Goal: Information Seeking & Learning: Learn about a topic

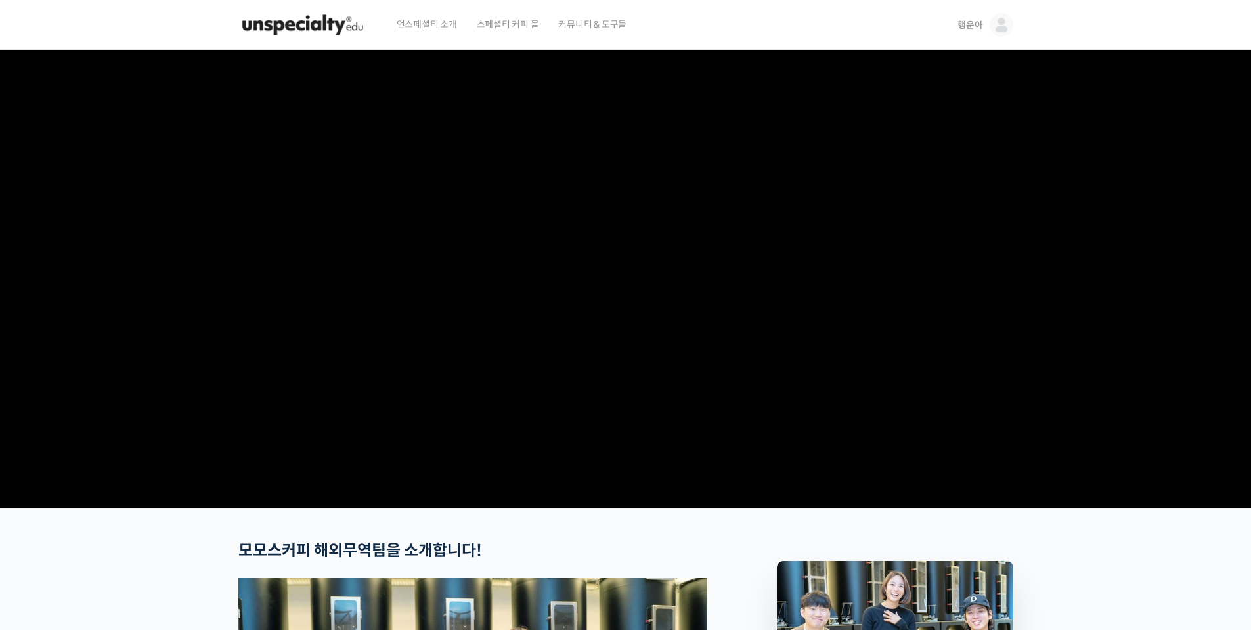
click at [307, 28] on img at bounding box center [302, 24] width 129 height 39
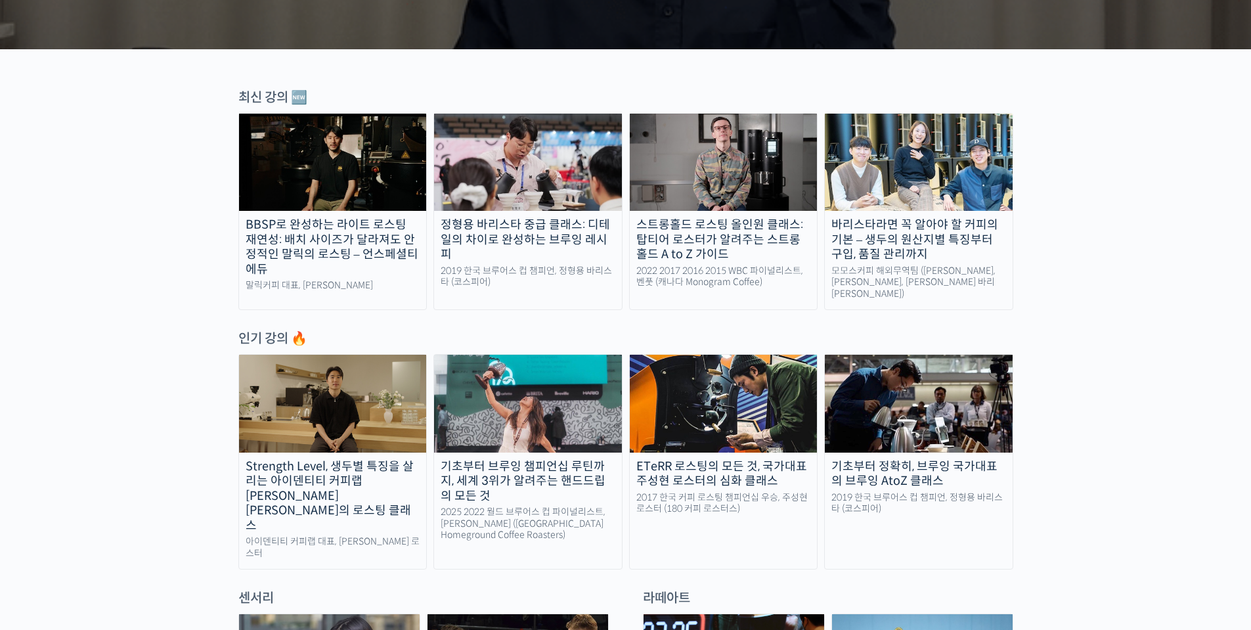
scroll to position [723, 0]
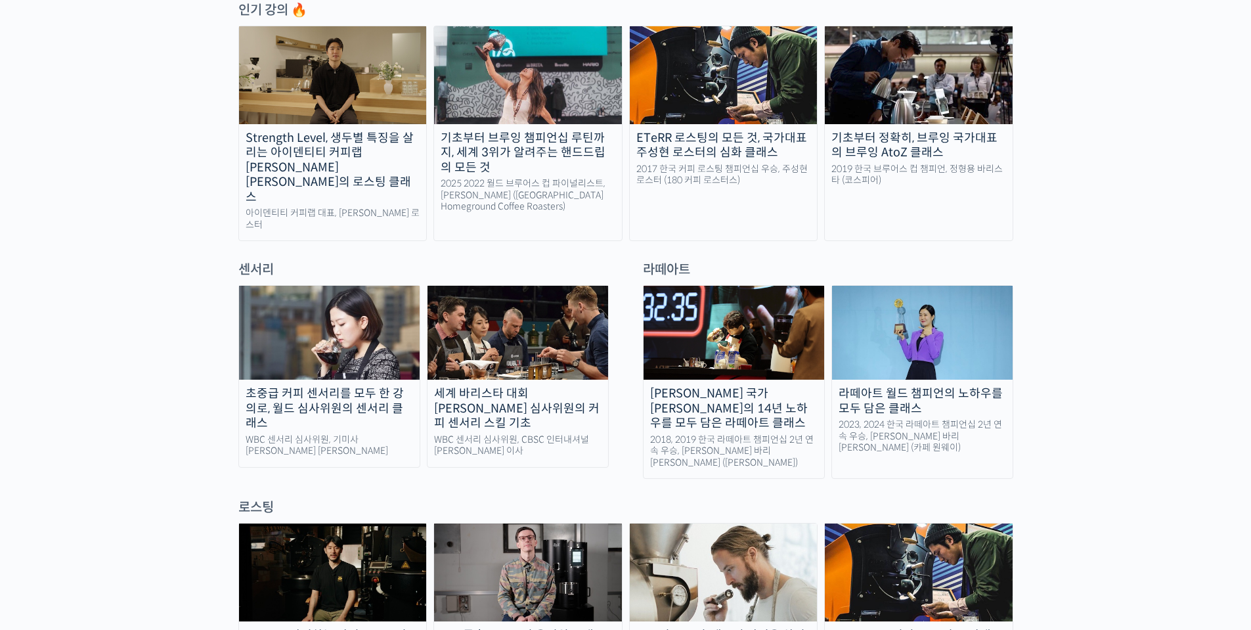
click at [341, 74] on img at bounding box center [333, 74] width 188 height 97
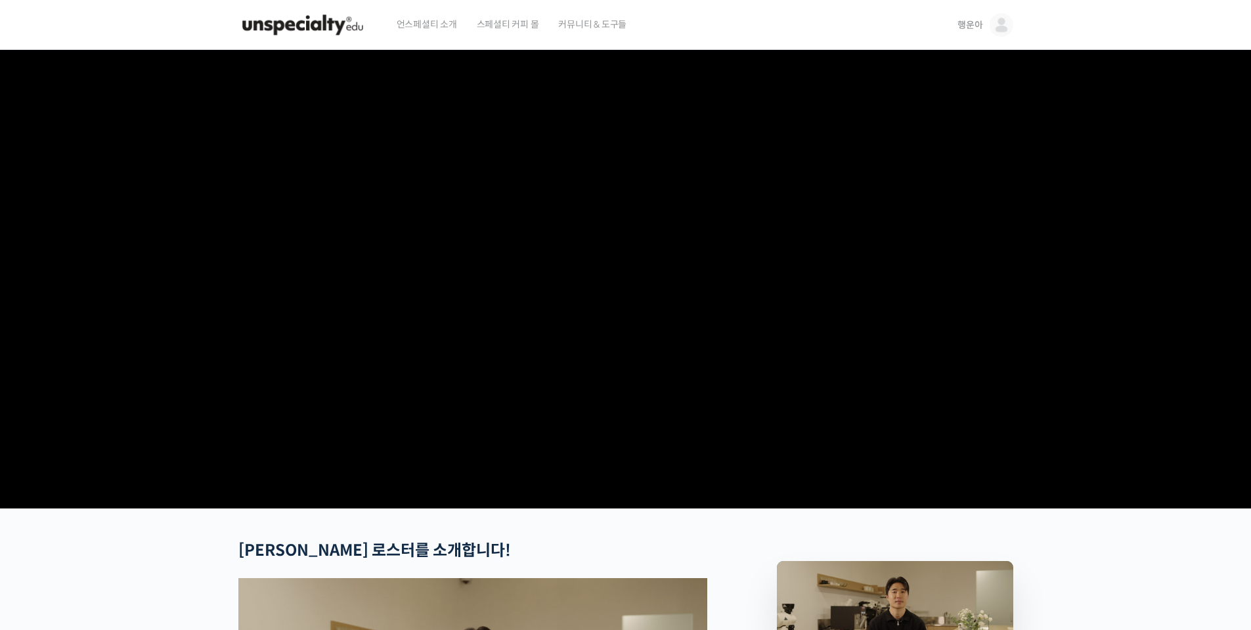
click at [726, 503] on video at bounding box center [625, 276] width 775 height 453
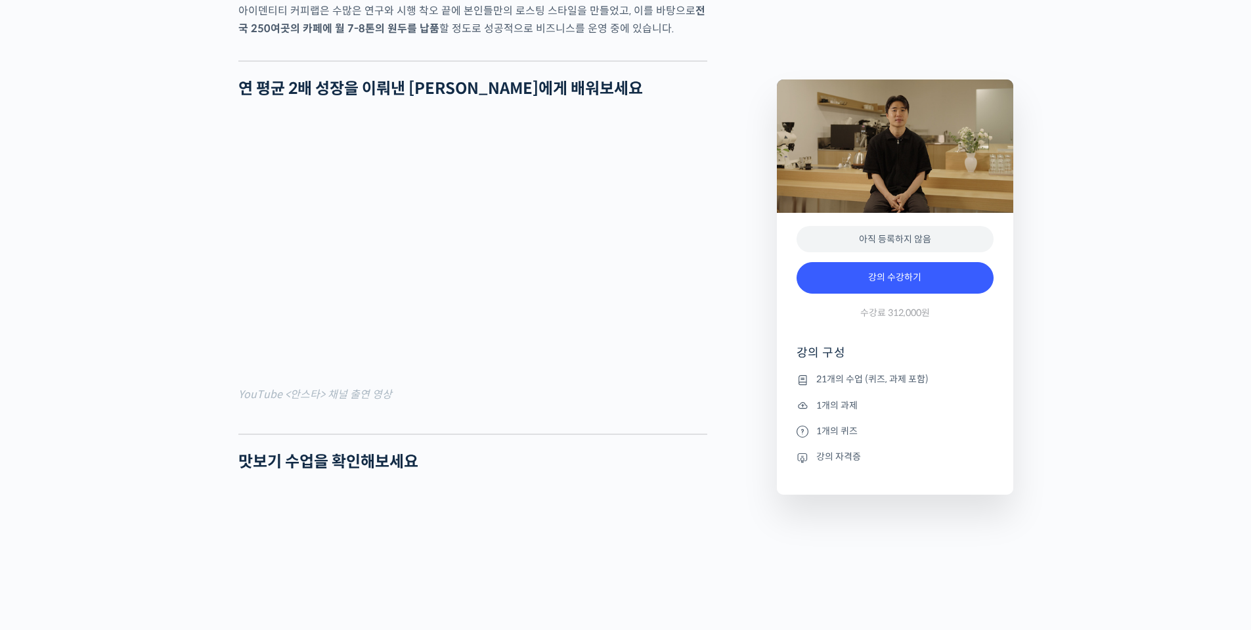
scroll to position [1380, 0]
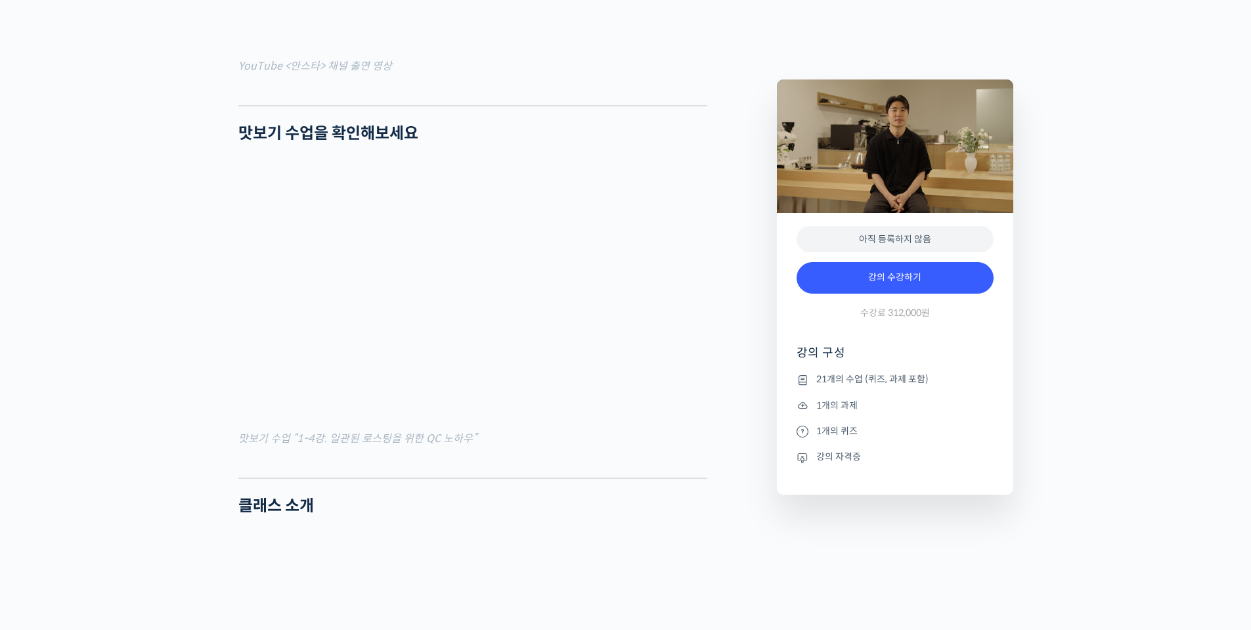
drag, startPoint x: 898, startPoint y: 382, endPoint x: 757, endPoint y: 388, distance: 140.7
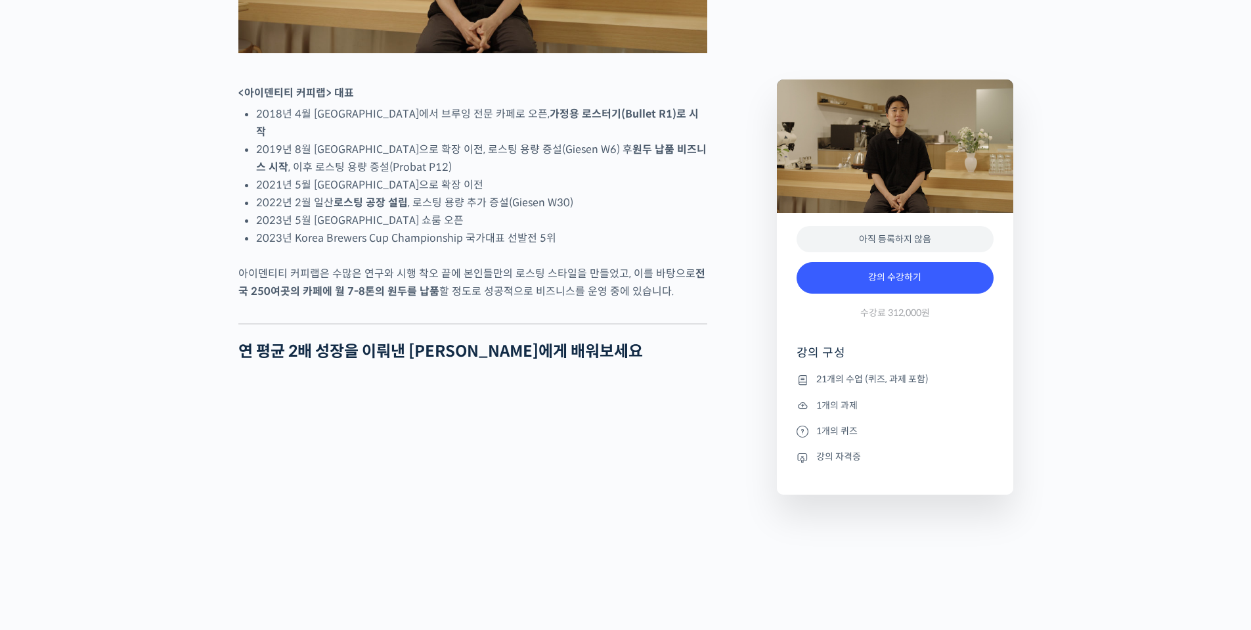
scroll to position [591, 0]
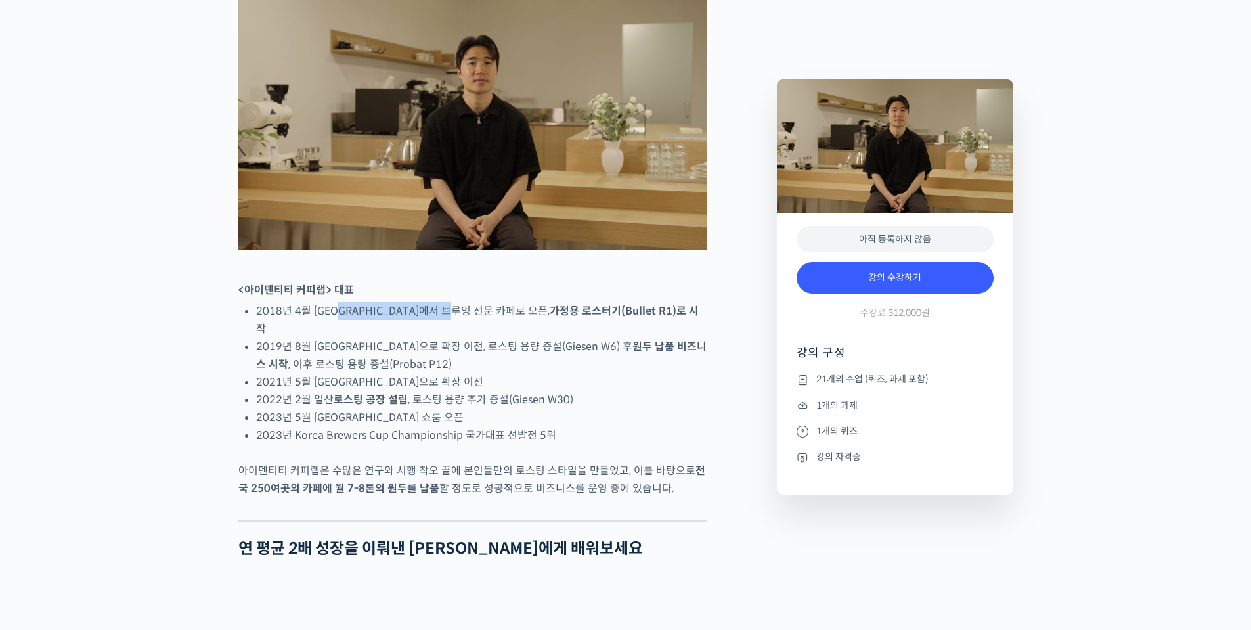
drag, startPoint x: 340, startPoint y: 359, endPoint x: 476, endPoint y: 375, distance: 137.5
click at [472, 338] on li "2018년 4월 서울 효창동에서 브루잉 전문 카페로 오픈, 가정용 로스터기(Bullet R1)로 시작" at bounding box center [481, 319] width 451 height 35
click at [479, 373] on li "2019년 8월 서울 망원동으로 확장 이전, 로스팅 용량 증설(Giesen W6) 후 원두 납품 비즈니스 시작 , 이후 로스팅 용량 증설(Pr…" at bounding box center [481, 355] width 451 height 35
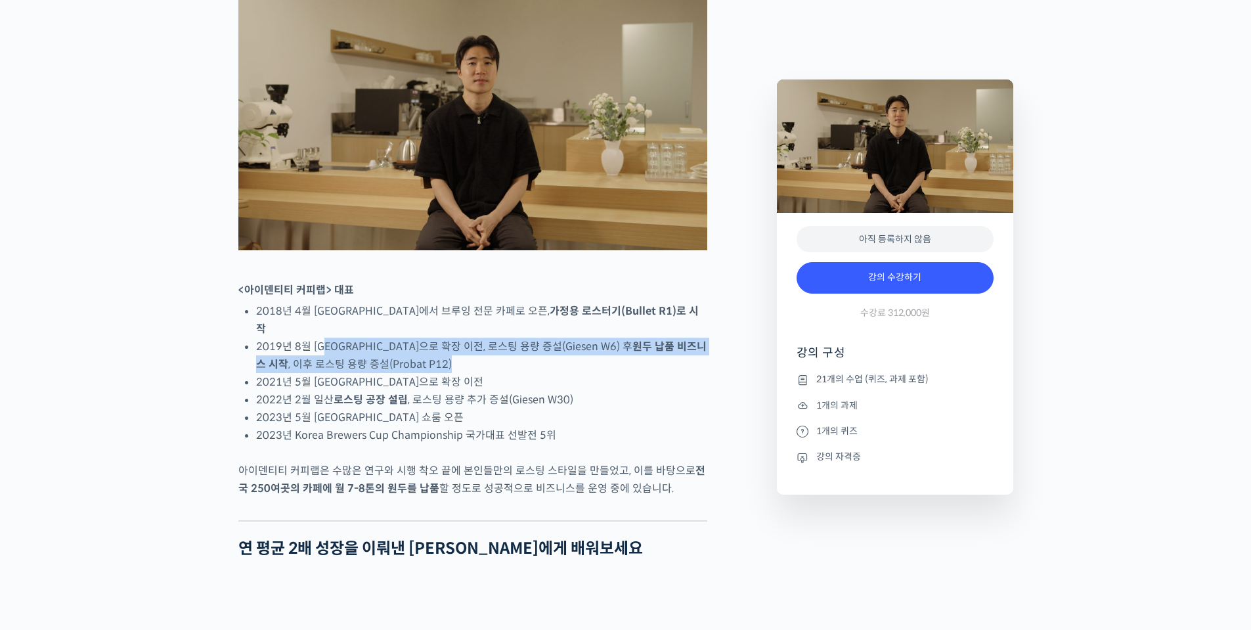
drag, startPoint x: 326, startPoint y: 373, endPoint x: 508, endPoint y: 406, distance: 185.6
click at [493, 373] on li "2019년 8월 서울 망원동으로 확장 이전, 로스팅 용량 증설(Giesen W6) 후 원두 납품 비즈니스 시작 , 이후 로스팅 용량 증설(Pr…" at bounding box center [481, 355] width 451 height 35
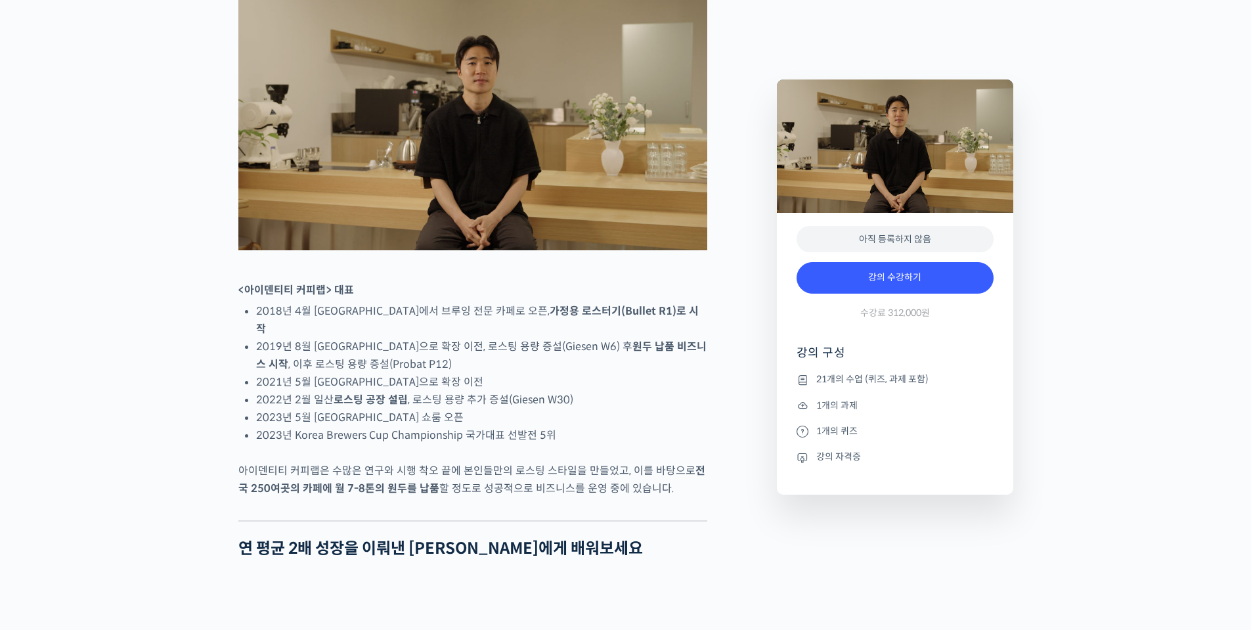
click at [518, 391] on li "2021년 5월 서울 연희동으로 확장 이전" at bounding box center [481, 382] width 451 height 18
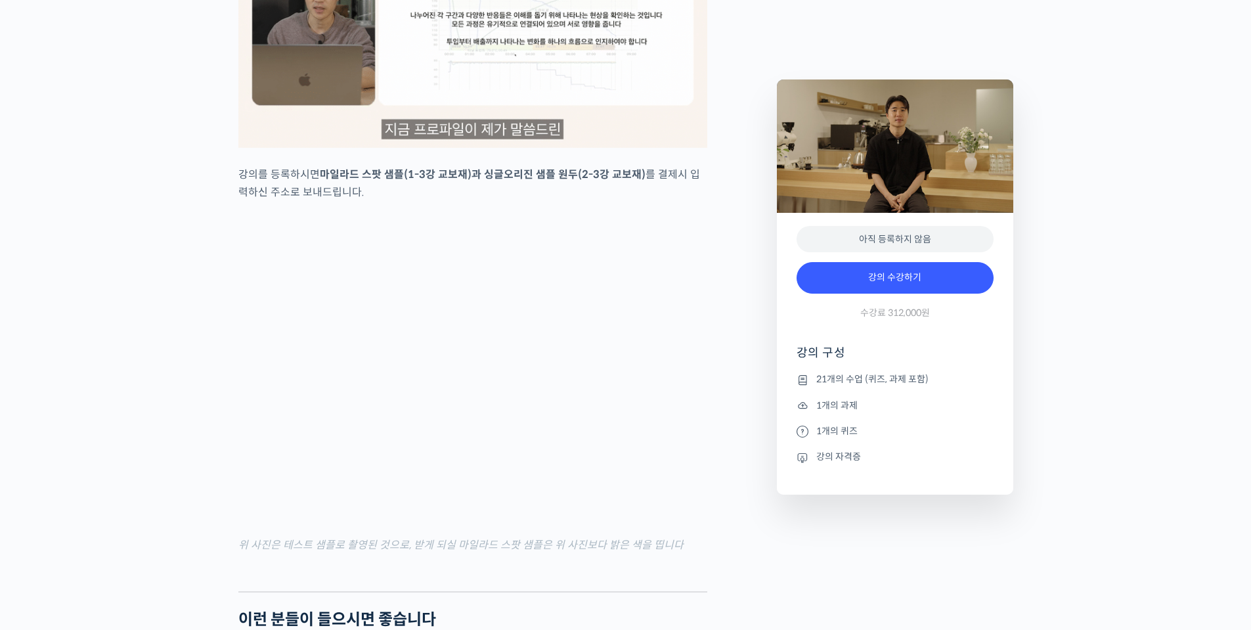
scroll to position [2825, 0]
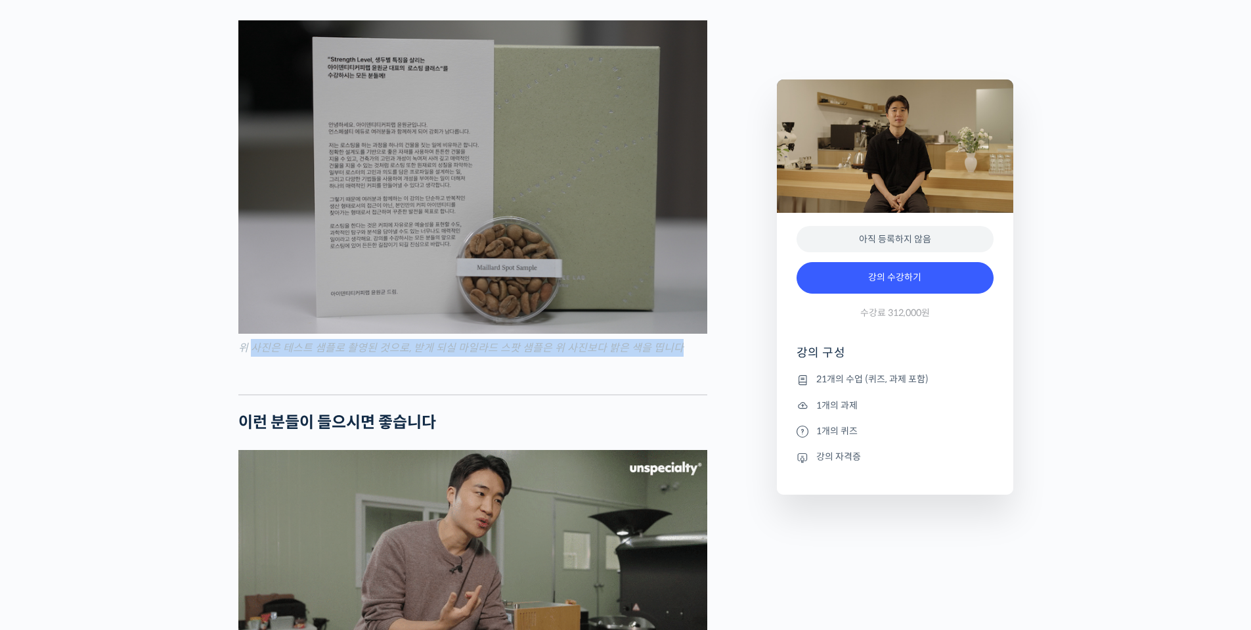
drag, startPoint x: 618, startPoint y: 349, endPoint x: 324, endPoint y: 346, distance: 293.7
click at [251, 344] on figcaption "위 사진은 테스트 샘플로 촬영된 것으로, 받게 되실 마일라드 스팟 샘플은 위 사진보다 밝은 색을 띱니다" at bounding box center [472, 348] width 469 height 18
drag, startPoint x: 328, startPoint y: 346, endPoint x: 428, endPoint y: 375, distance: 104.1
click at [328, 346] on mark "위 사진은 테스트 샘플로 촬영된 것으로, 받게 되실 마일라드 스팟 샘플은 위 사진보다 밝은 색을 띱니다" at bounding box center [460, 348] width 445 height 14
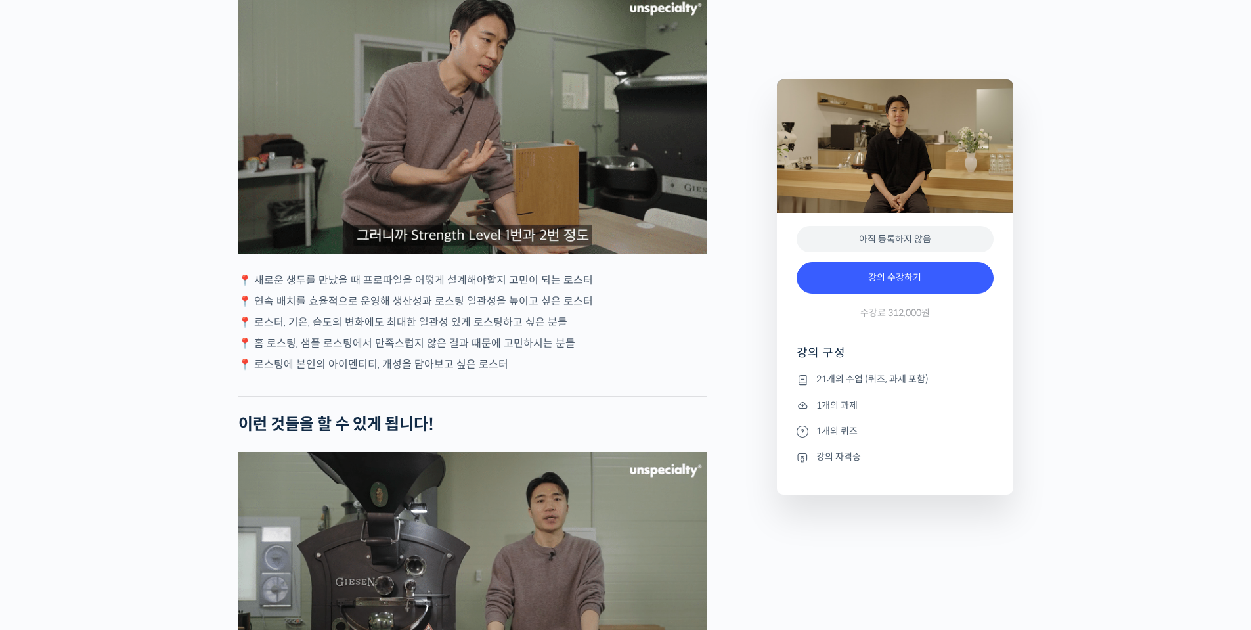
scroll to position [3219, 0]
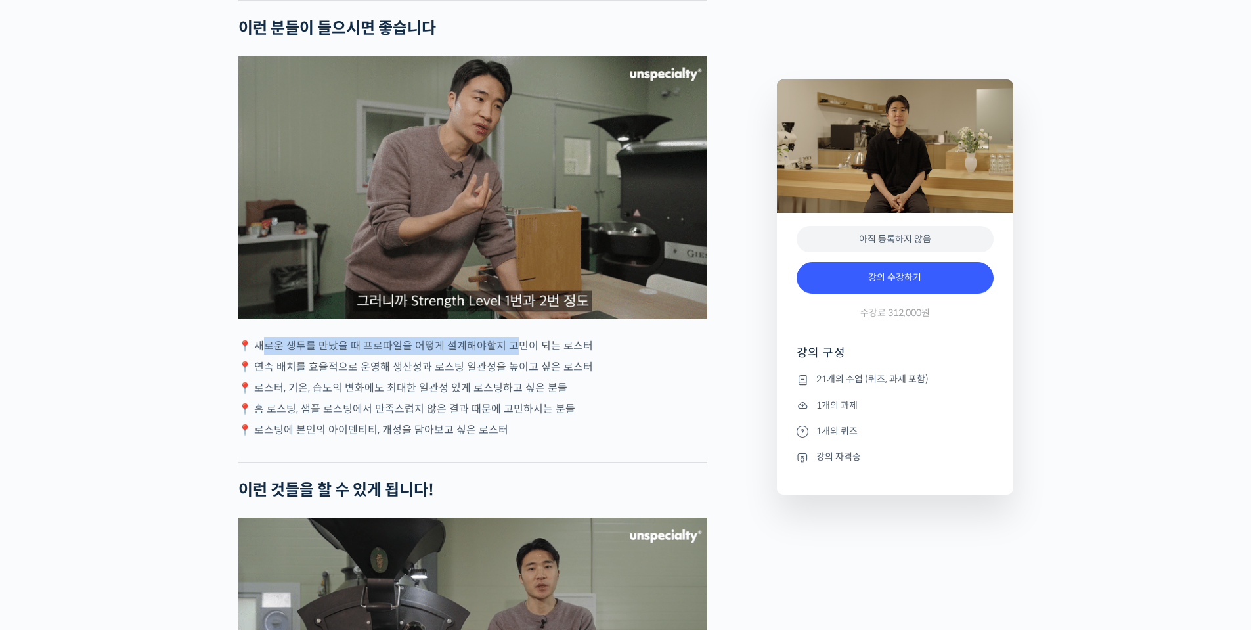
drag, startPoint x: 266, startPoint y: 344, endPoint x: 520, endPoint y: 339, distance: 254.3
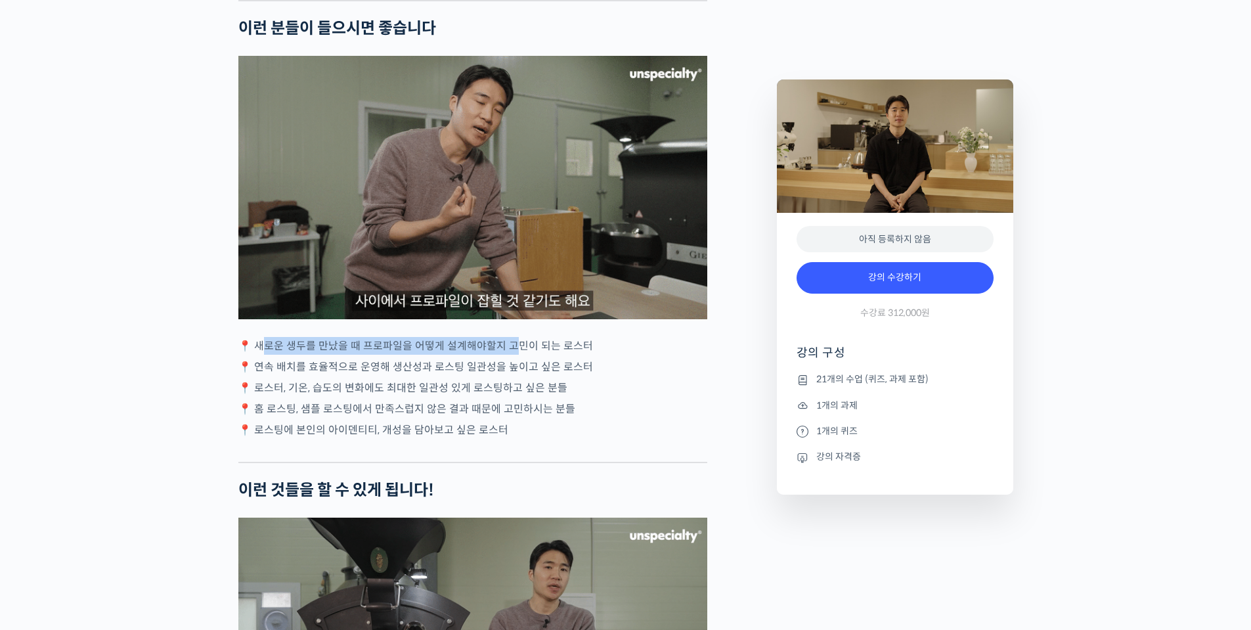
click at [518, 339] on p "📍 새로운 생두를 만났을 때 프로파일을 어떻게 설계해야할지 고민이 되는 로스터" at bounding box center [472, 346] width 469 height 18
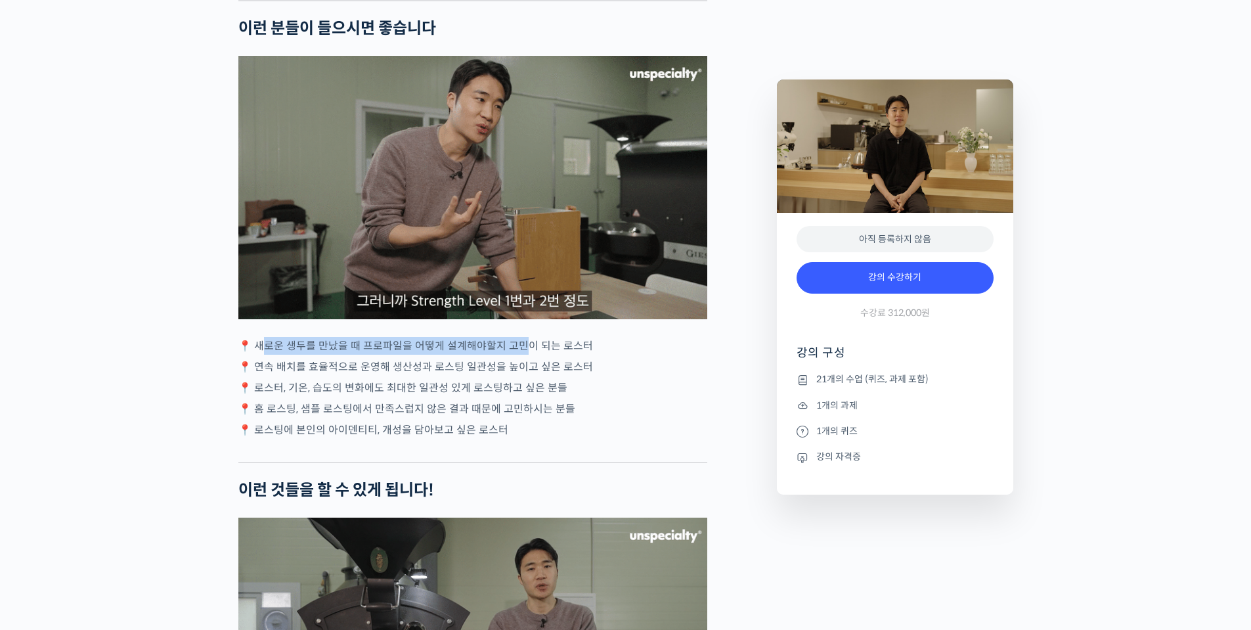
click at [520, 339] on p "📍 새로운 생두를 만났을 때 프로파일을 어떻게 설계해야할지 고민이 되는 로스터" at bounding box center [472, 346] width 469 height 18
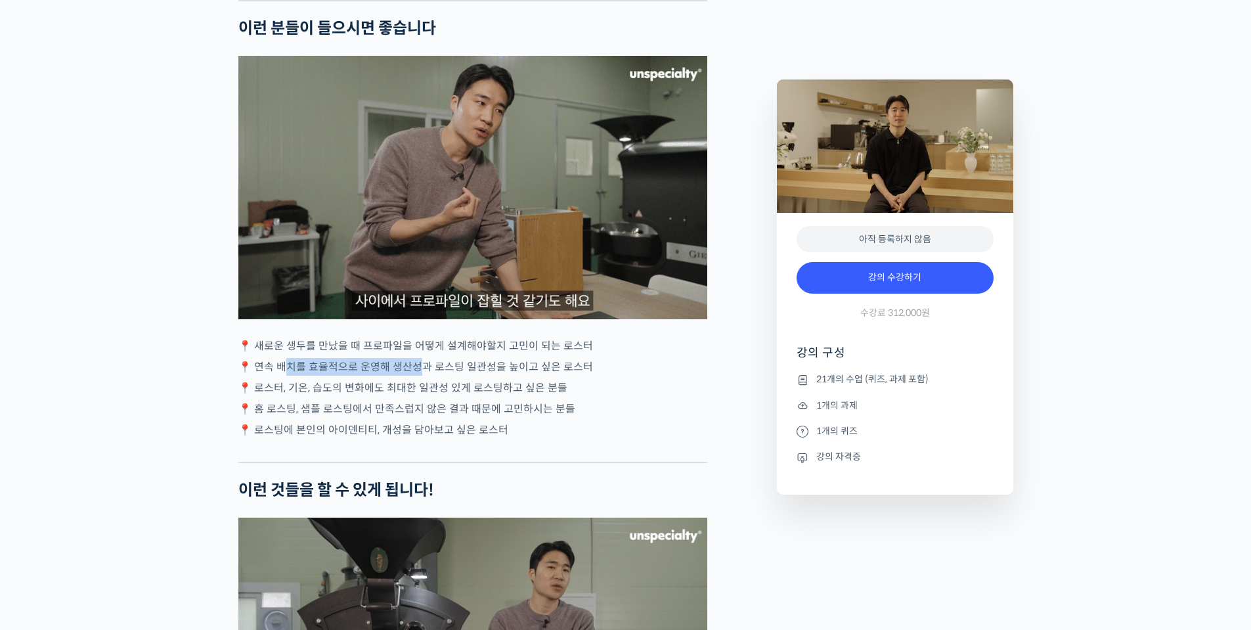
drag, startPoint x: 282, startPoint y: 363, endPoint x: 425, endPoint y: 363, distance: 142.6
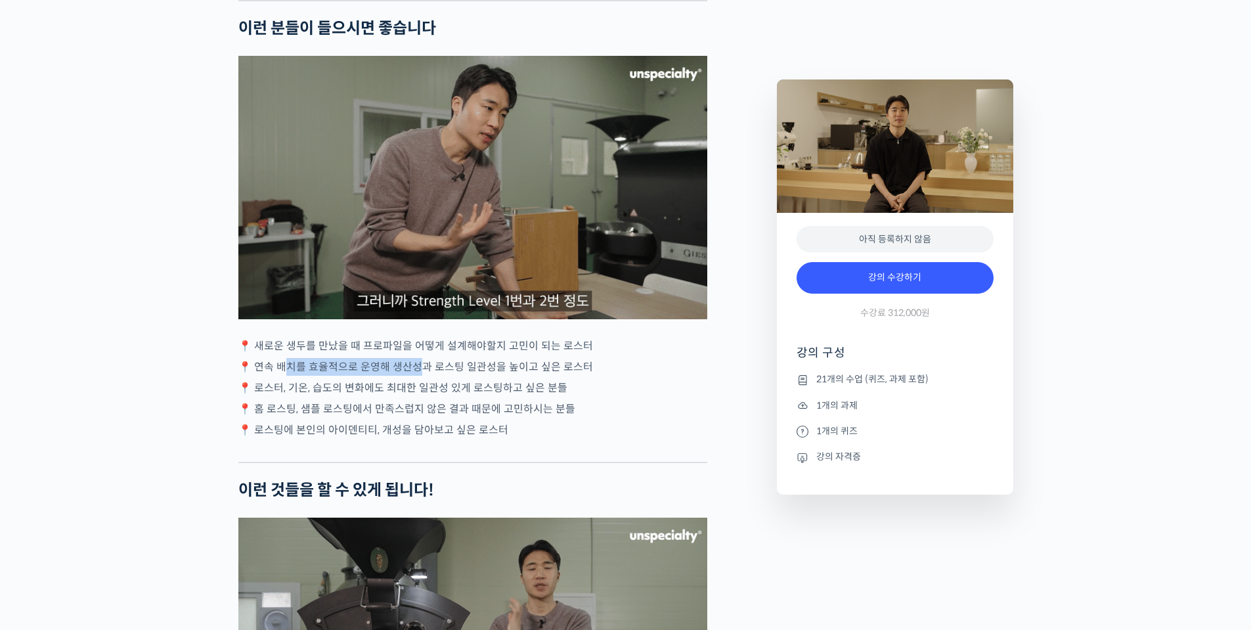
click at [419, 362] on p "📍 연속 배치를 효율적으로 운영해 생산성과 로스팅 일관성을 높이고 싶은 로스터" at bounding box center [472, 367] width 469 height 18
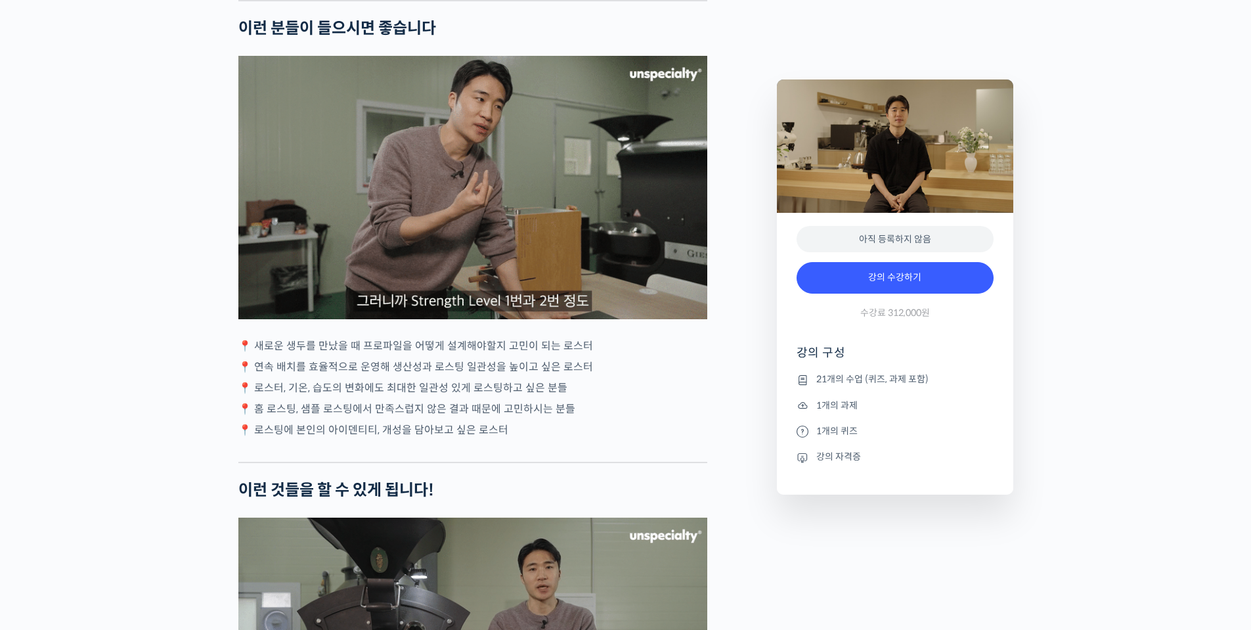
click at [425, 363] on p "📍 연속 배치를 효율적으로 운영해 생산성과 로스팅 일관성을 높이고 싶은 로스터" at bounding box center [472, 367] width 469 height 18
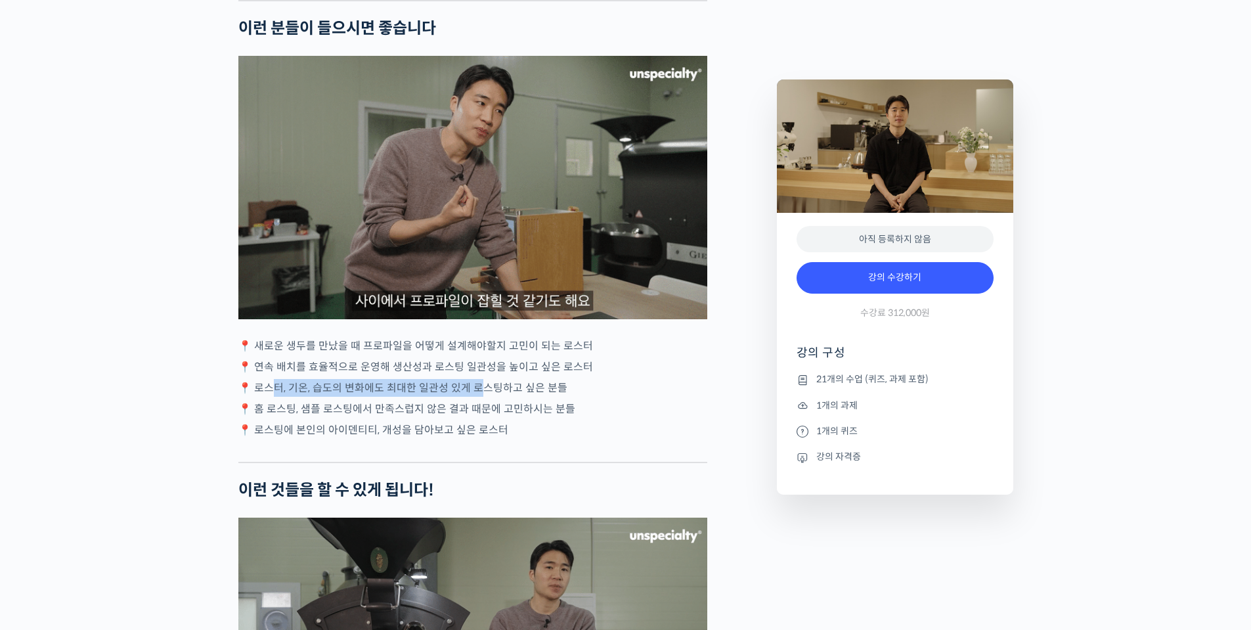
drag, startPoint x: 284, startPoint y: 386, endPoint x: 491, endPoint y: 384, distance: 206.9
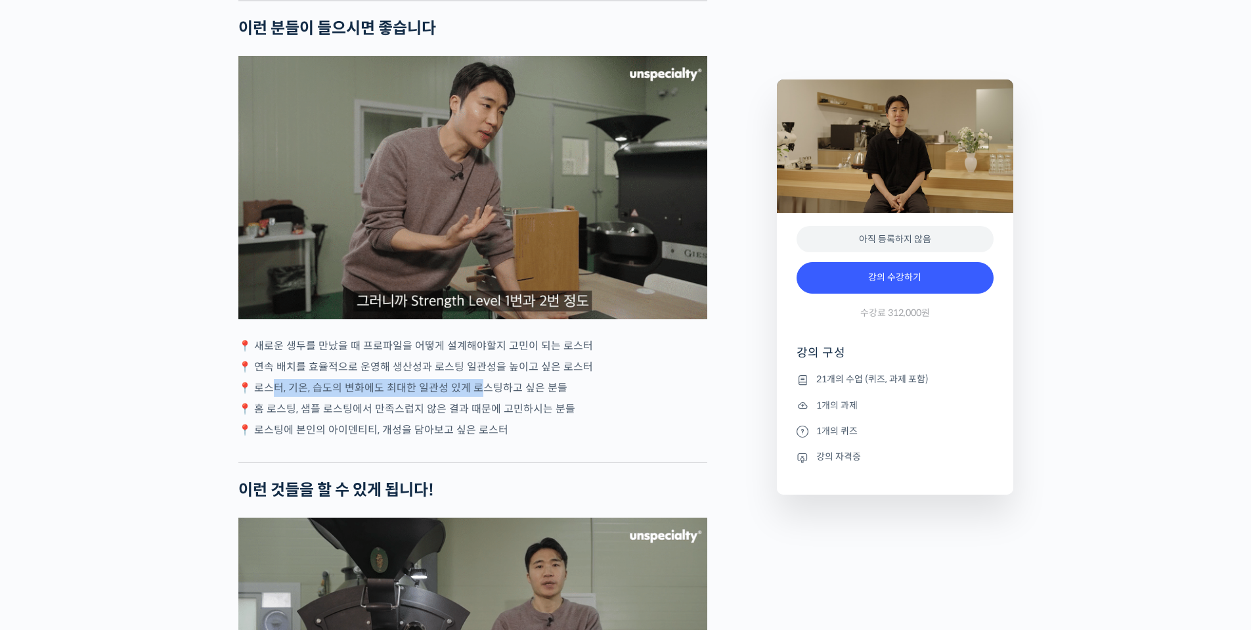
click at [477, 382] on p "📍 로스터, 기온, 습도의 변화에도 최대한 일관성 있게 로스팅하고 싶은 분들" at bounding box center [472, 388] width 469 height 18
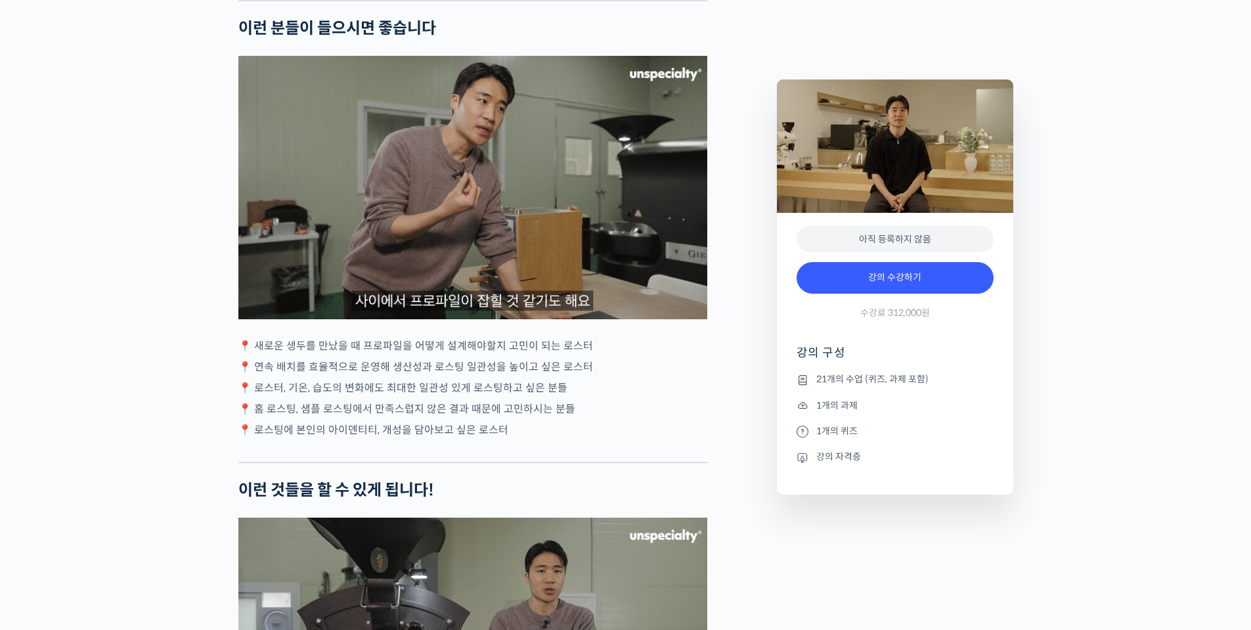
click at [491, 384] on p "📍 로스터, 기온, 습도의 변화에도 최대한 일관성 있게 로스팅하고 싶은 분들" at bounding box center [472, 388] width 469 height 18
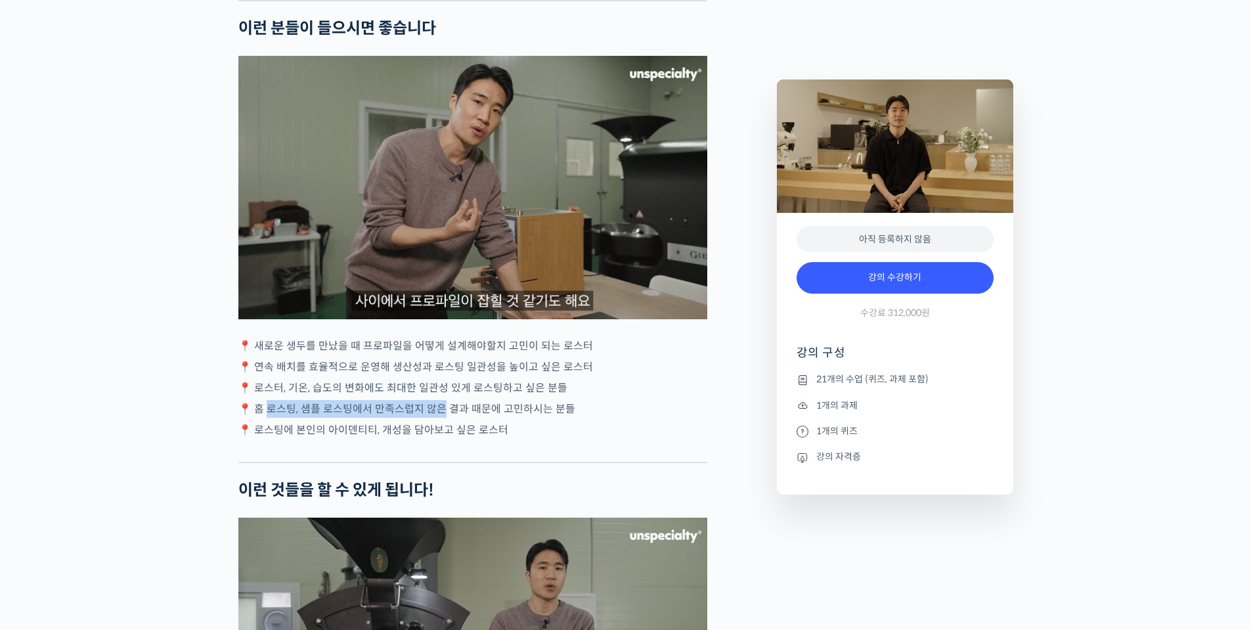
drag, startPoint x: 268, startPoint y: 403, endPoint x: 441, endPoint y: 407, distance: 172.8
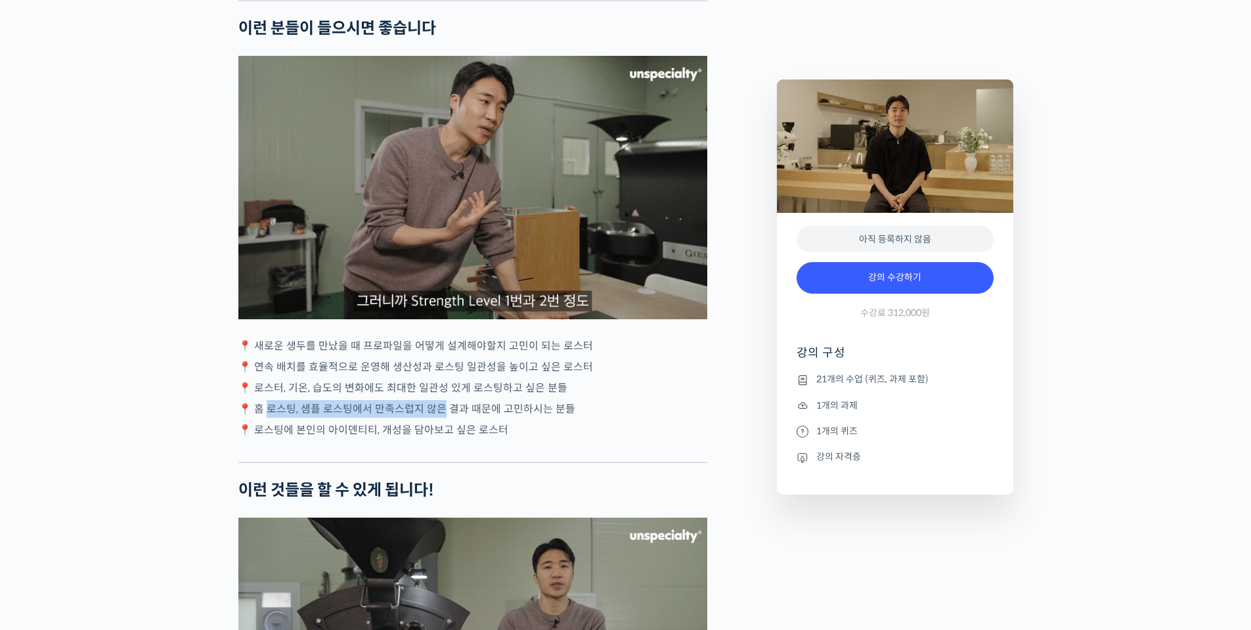
click at [441, 407] on p "📍 홈 로스팅, 샘플 로스팅에서 만족스럽지 않은 결과 때문에 고민하시는 분들" at bounding box center [472, 409] width 469 height 18
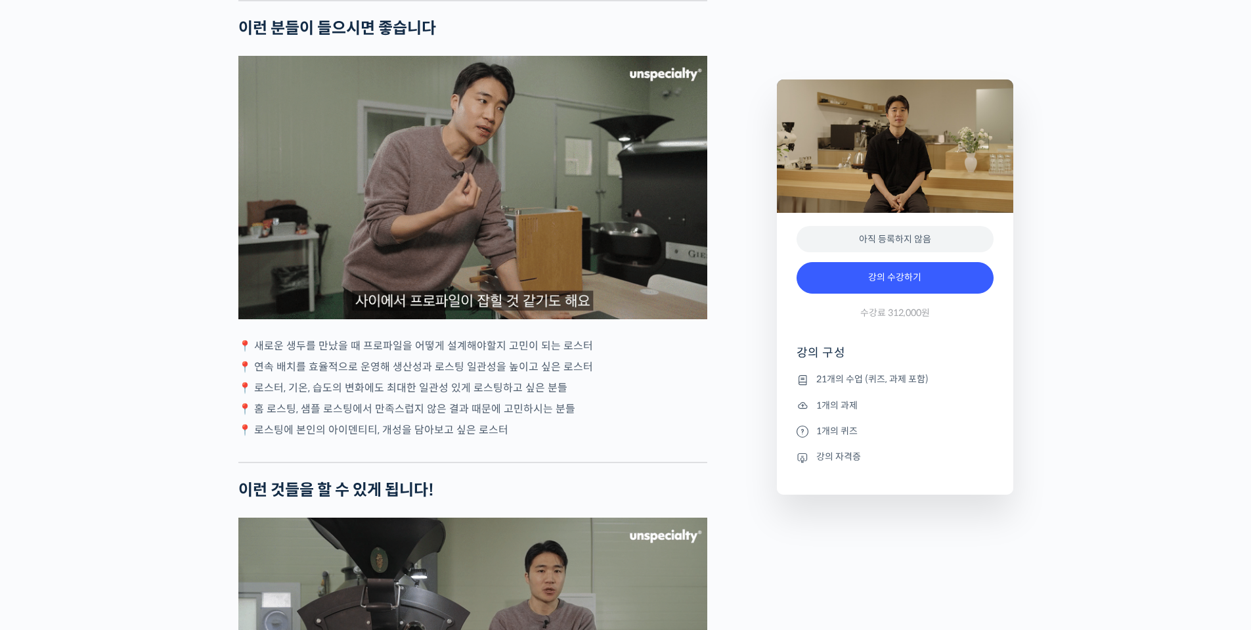
drag, startPoint x: 341, startPoint y: 430, endPoint x: 330, endPoint y: 428, distance: 11.3
click at [340, 429] on p "📍 로스팅에 본인의 아이덴티티, 개성을 담아보고 싶은 로스터" at bounding box center [472, 430] width 469 height 18
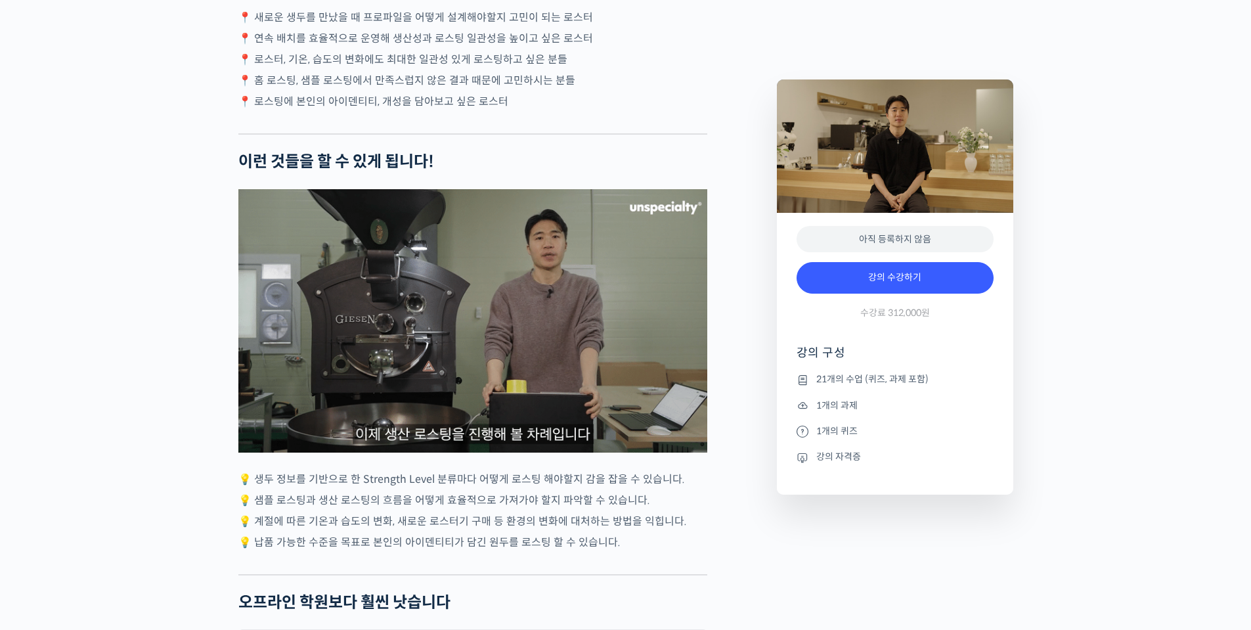
scroll to position [3613, 0]
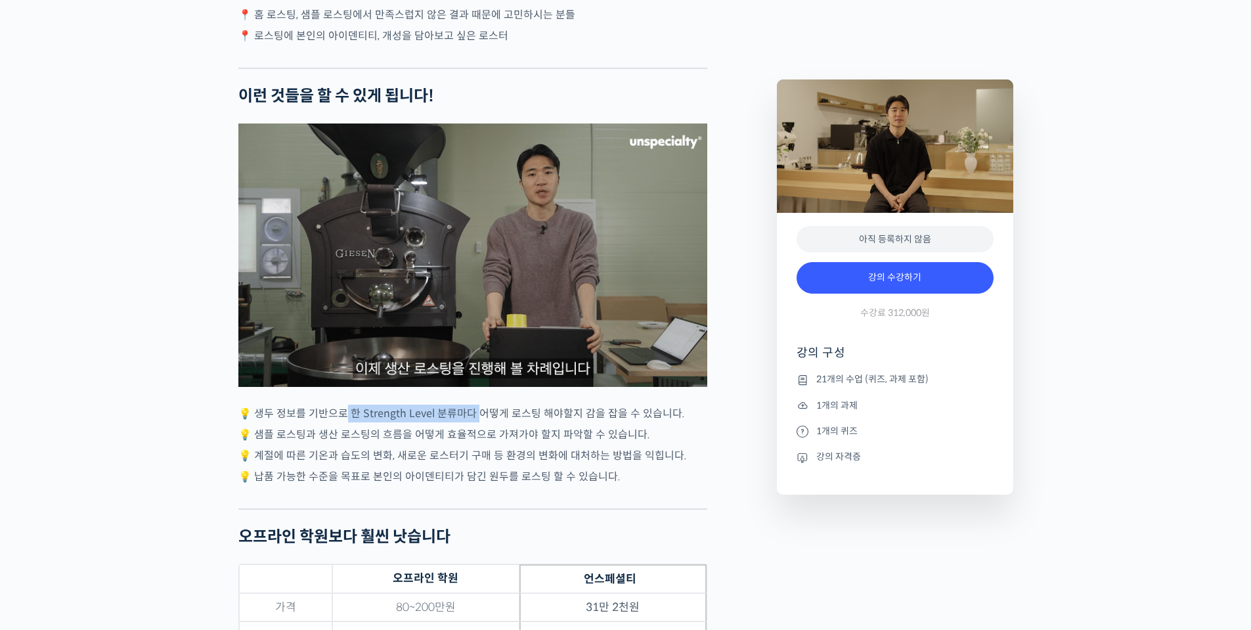
drag, startPoint x: 344, startPoint y: 405, endPoint x: 483, endPoint y: 412, distance: 139.4
click at [479, 412] on p "💡 생두 정보를 기반으로 한 Strength Level 분류마다 어떻게 로스팅 해야할지 감을 잡을 수 있습니다." at bounding box center [472, 414] width 469 height 18
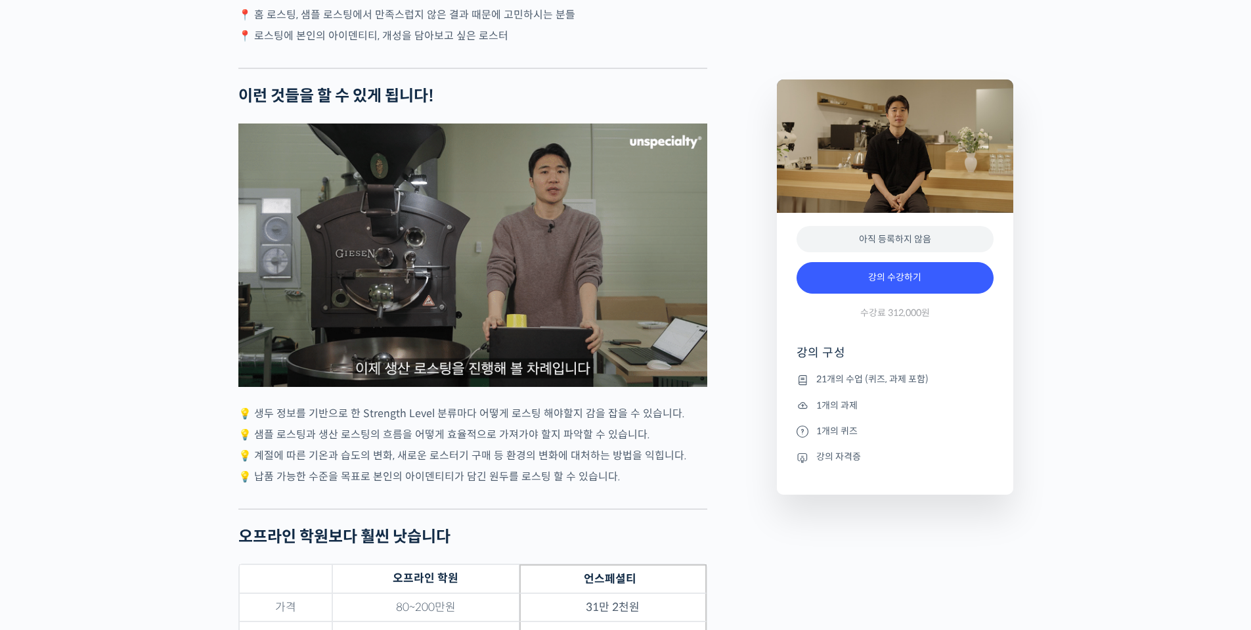
click at [489, 411] on p "💡 생두 정보를 기반으로 한 Strength Level 분류마다 어떻게 로스팅 해야할지 감을 잡을 수 있습니다." at bounding box center [472, 414] width 469 height 18
drag, startPoint x: 349, startPoint y: 430, endPoint x: 522, endPoint y: 431, distance: 172.8
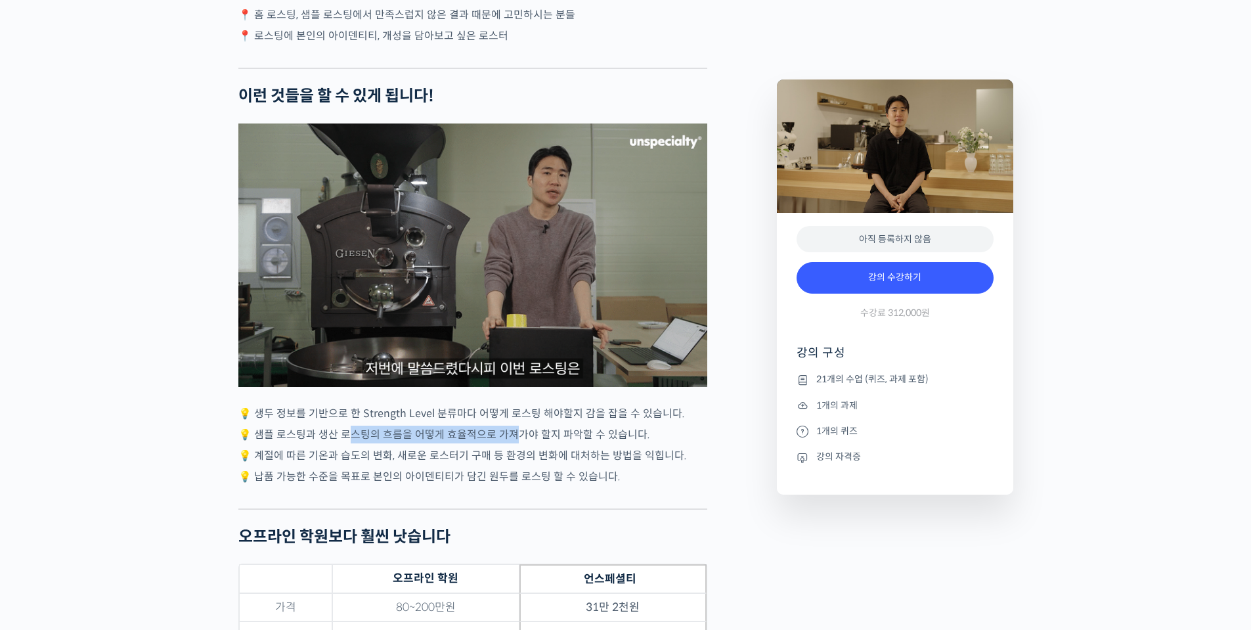
click at [516, 431] on p "💡 샘플 로스팅과 생산 로스팅의 흐름을 어떻게 효율적으로 가져가야 할지 파악할 수 있습니다." at bounding box center [472, 435] width 469 height 18
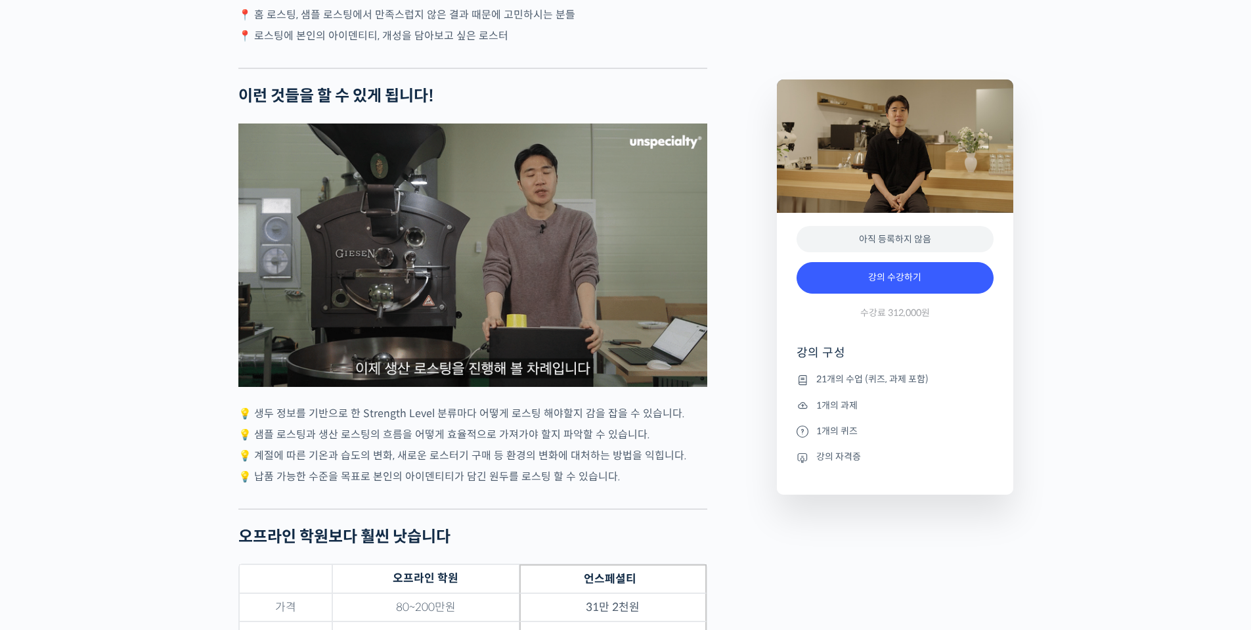
click at [522, 431] on p "💡 샘플 로스팅과 생산 로스팅의 흐름을 어떻게 효율적으로 가져가야 할지 파악할 수 있습니다." at bounding box center [472, 435] width 469 height 18
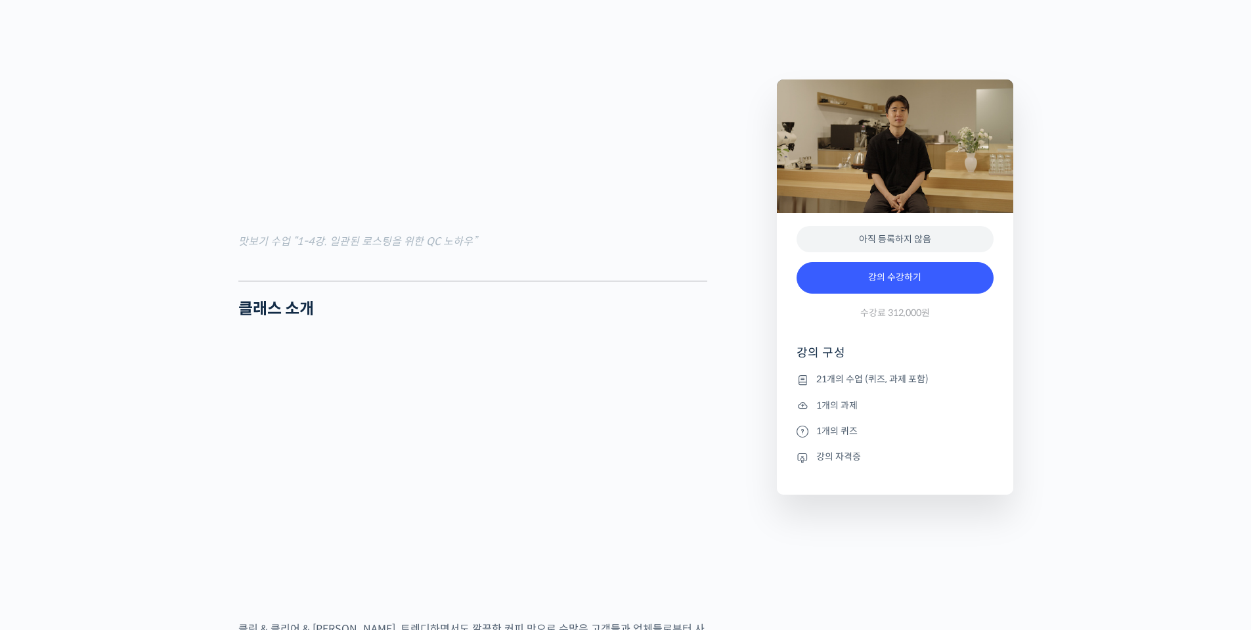
scroll to position [1511, 0]
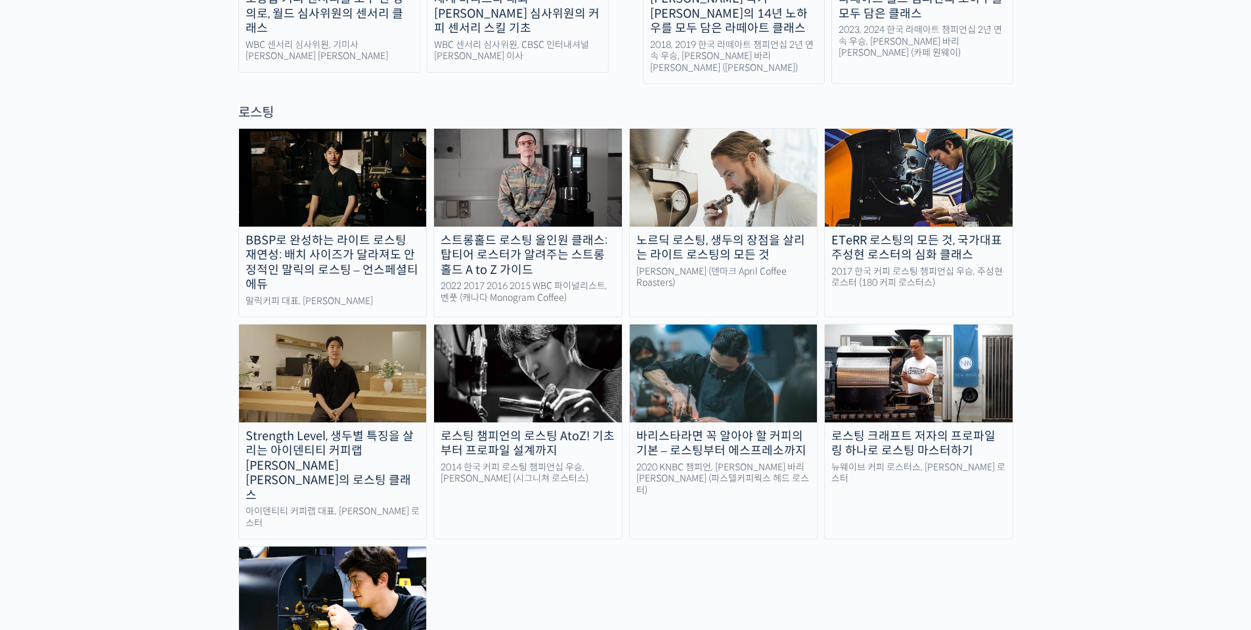
scroll to position [1183, 0]
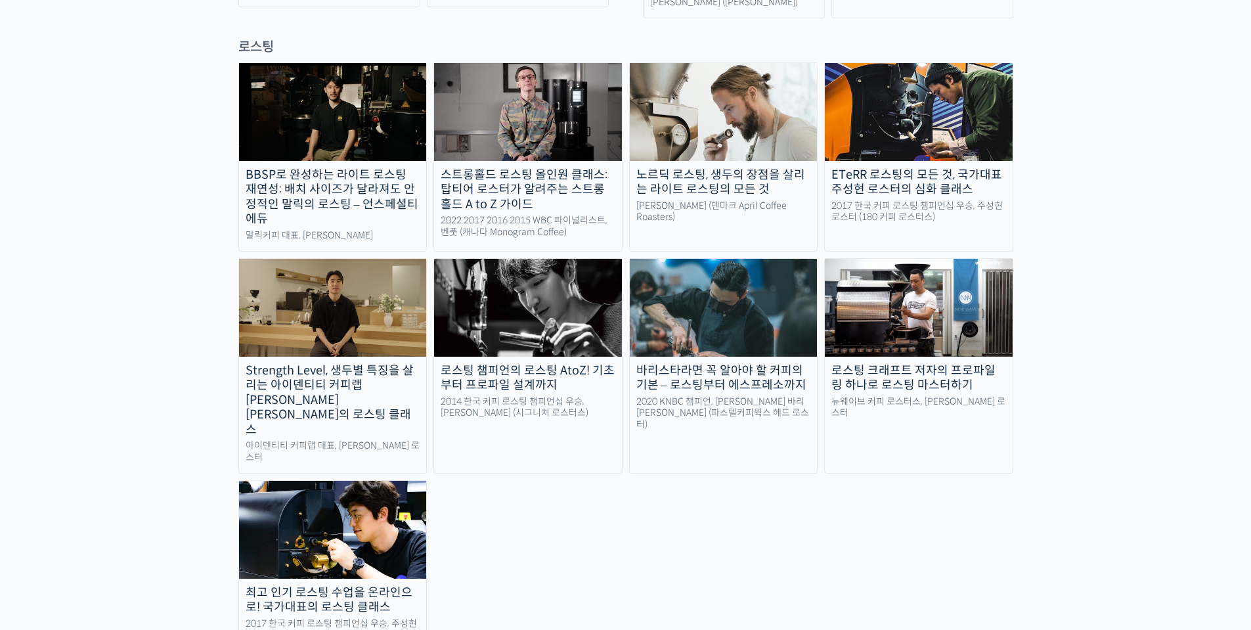
click at [361, 481] on img at bounding box center [333, 529] width 188 height 97
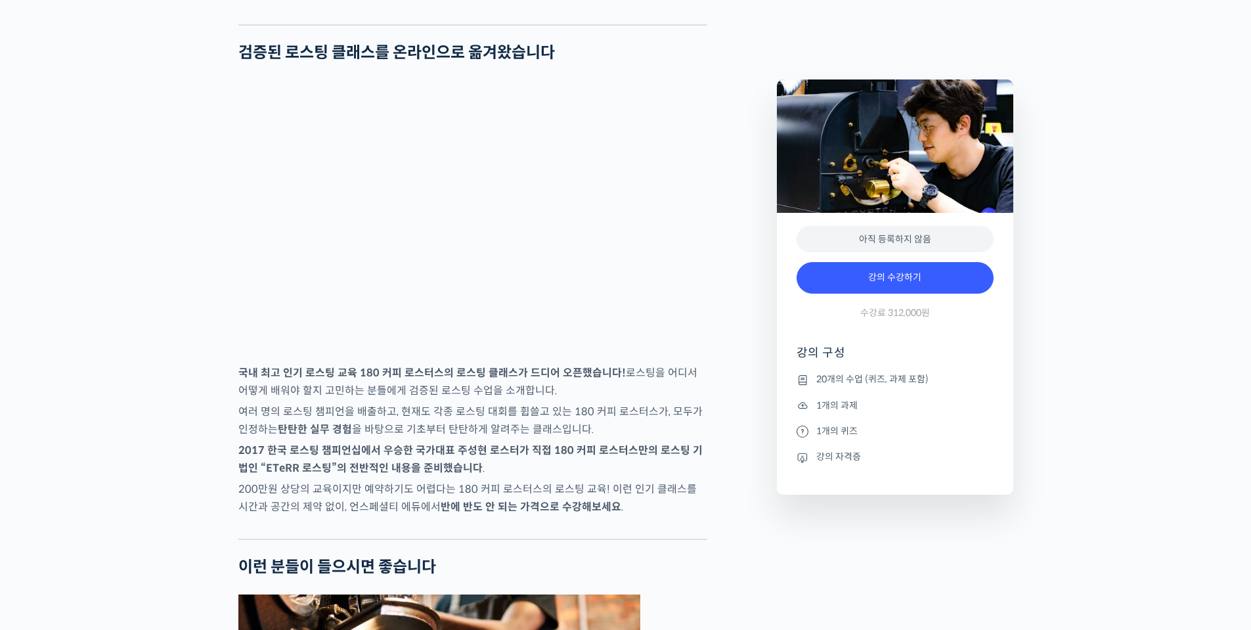
scroll to position [1774, 0]
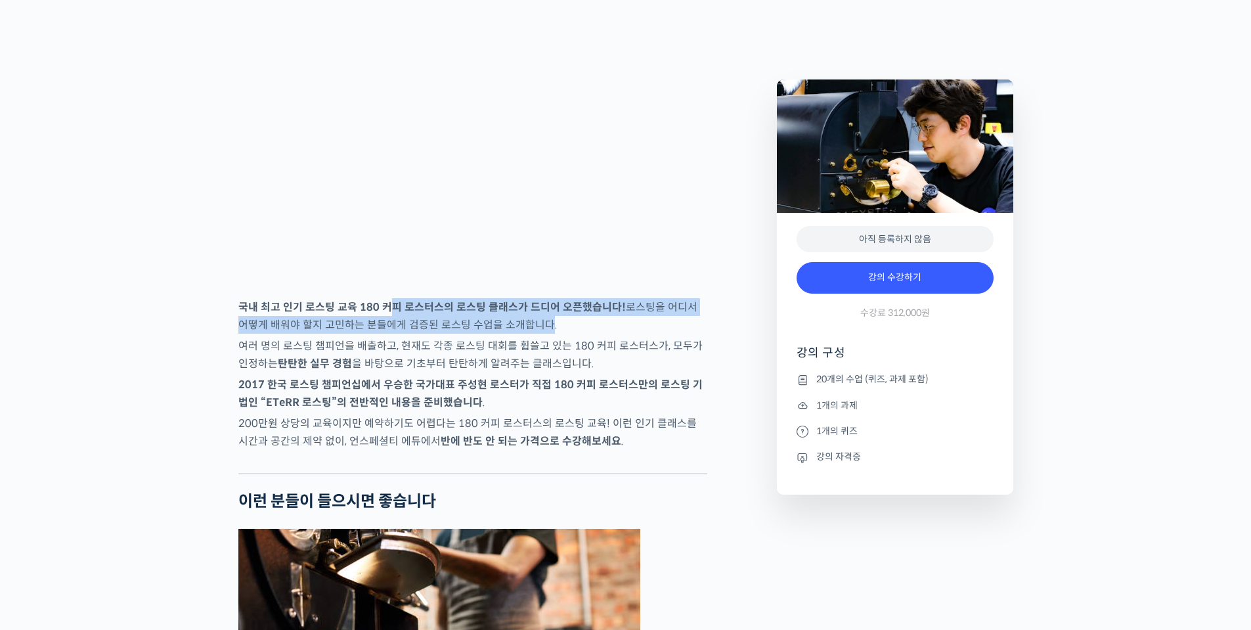
drag, startPoint x: 417, startPoint y: 363, endPoint x: 546, endPoint y: 369, distance: 128.9
click at [541, 334] on p "국내 최고 인기 로스팅 교육 180 커피 로스터스의 로스팅 클래스가 드디어 오픈했습니다! 로스팅을 어디서 어떻게 배워야 할지 고민하는 분들에게…" at bounding box center [472, 315] width 469 height 35
click at [547, 334] on p "국내 최고 인기 로스팅 교육 180 커피 로스터스의 로스팅 클래스가 드디어 오픈했습니다! 로스팅을 어디서 어떻게 배워야 할지 고민하는 분들에게…" at bounding box center [472, 315] width 469 height 35
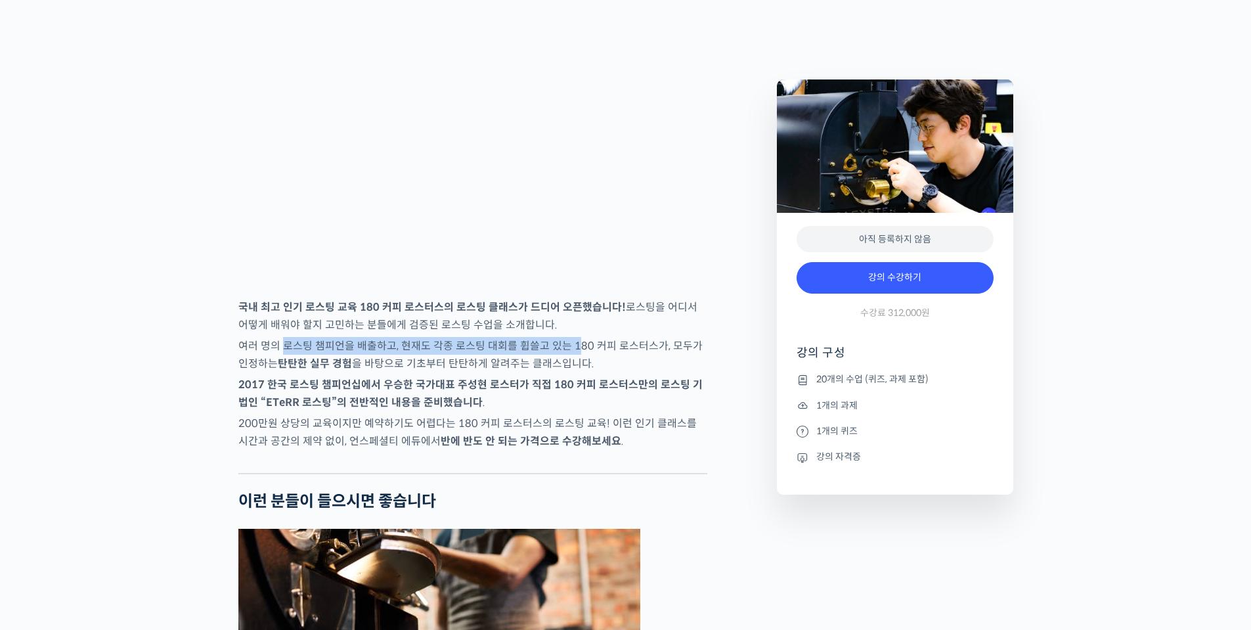
drag, startPoint x: 281, startPoint y: 395, endPoint x: 586, endPoint y: 396, distance: 304.8
click at [574, 372] on p "여러 명의 로스팅 챔피언을 배출하고, 현재도 각종 로스팅 대회를 휩쓸고 있는 180 커피 로스터스가, 모두가 인정하는 탄탄한 실무 경험 을 바…" at bounding box center [472, 354] width 469 height 35
drag, startPoint x: 586, startPoint y: 396, endPoint x: 634, endPoint y: 398, distance: 48.0
click at [634, 372] on p "여러 명의 로스팅 챔피언을 배출하고, 현재도 각종 로스팅 대회를 휩쓸고 있는 180 커피 로스터스가, 모두가 인정하는 탄탄한 실무 경험 을 바…" at bounding box center [472, 354] width 469 height 35
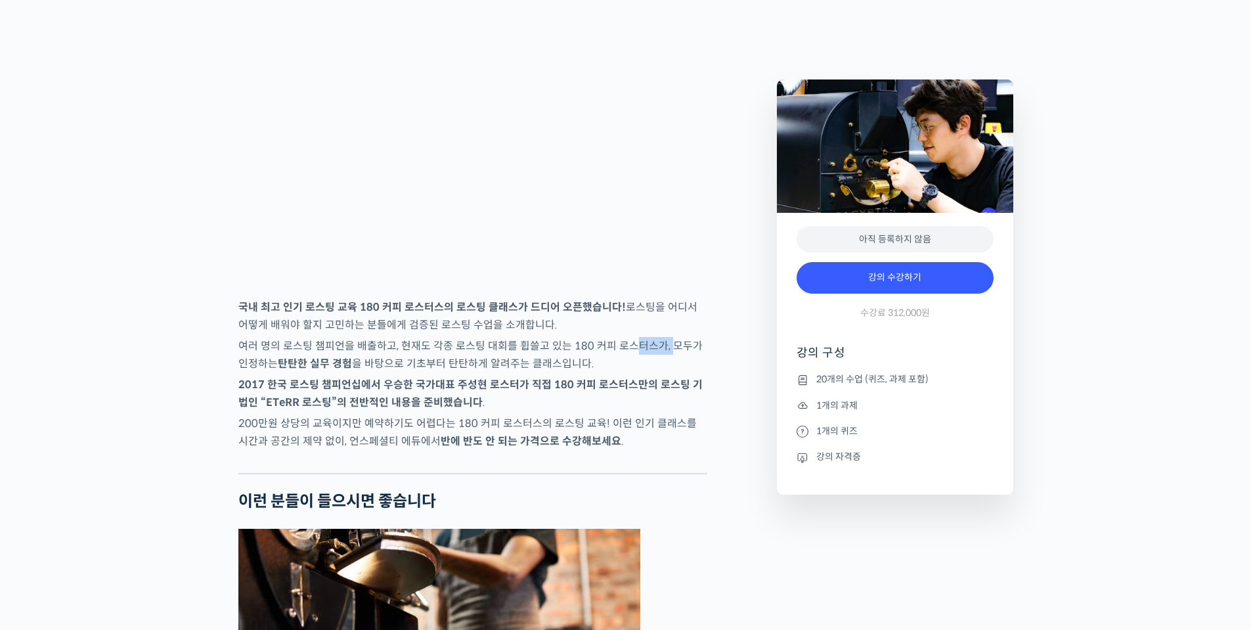
drag, startPoint x: 629, startPoint y: 399, endPoint x: 673, endPoint y: 397, distance: 43.4
click at [667, 372] on p "여러 명의 로스팅 챔피언을 배출하고, 현재도 각종 로스팅 대회를 휩쓸고 있는 180 커피 로스터스가, 모두가 인정하는 탄탄한 실무 경험 을 바…" at bounding box center [472, 354] width 469 height 35
click at [677, 372] on p "여러 명의 로스팅 챔피언을 배출하고, 현재도 각종 로스팅 대회를 휩쓸고 있는 180 커피 로스터스가, 모두가 인정하는 탄탄한 실무 경험 을 바…" at bounding box center [472, 354] width 469 height 35
drag, startPoint x: 275, startPoint y: 415, endPoint x: 377, endPoint y: 413, distance: 101.8
click at [371, 372] on p "여러 명의 로스팅 챔피언을 배출하고, 현재도 각종 로스팅 대회를 휩쓸고 있는 180 커피 로스터스가, 모두가 인정하는 탄탄한 실무 경험 을 바…" at bounding box center [472, 354] width 469 height 35
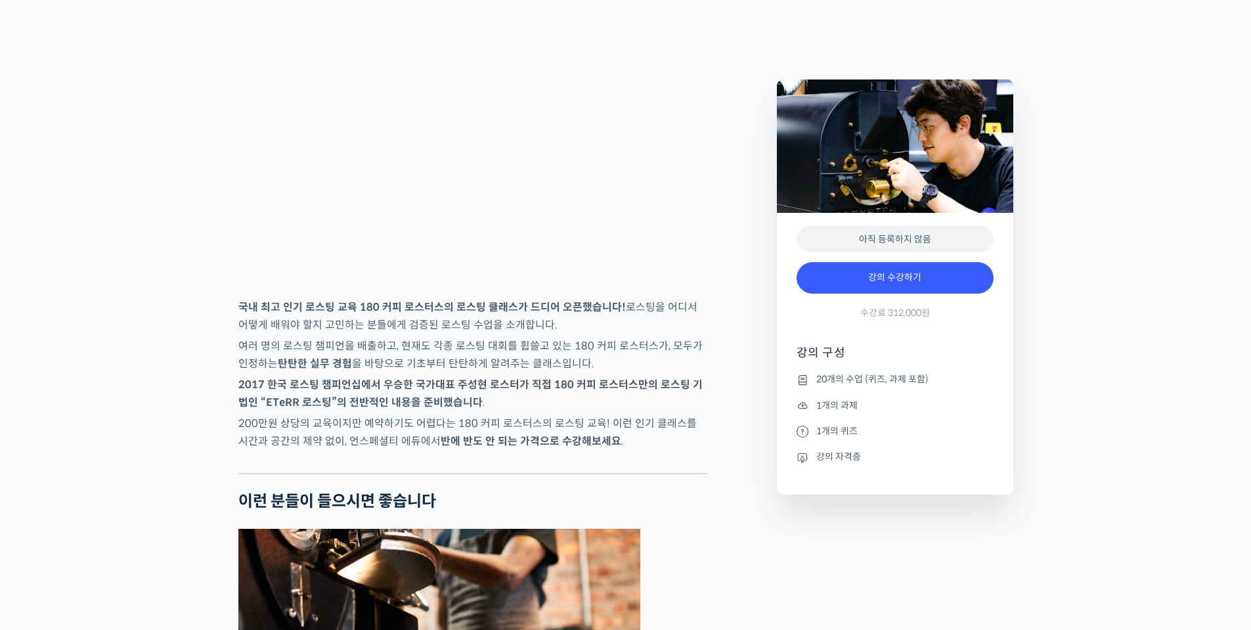
drag, startPoint x: 414, startPoint y: 411, endPoint x: 420, endPoint y: 412, distance: 6.7
click at [415, 372] on p "여러 명의 로스팅 챔피언을 배출하고, 현재도 각종 로스팅 대회를 휩쓸고 있는 180 커피 로스터스가, 모두가 인정하는 탄탄한 실무 경험 을 바…" at bounding box center [472, 354] width 469 height 35
drag, startPoint x: 371, startPoint y: 407, endPoint x: 497, endPoint y: 413, distance: 126.3
click at [495, 372] on p "여러 명의 로스팅 챔피언을 배출하고, 현재도 각종 로스팅 대회를 휩쓸고 있는 180 커피 로스터스가, 모두가 인정하는 탄탄한 실무 경험 을 바…" at bounding box center [472, 354] width 469 height 35
click at [497, 372] on p "여러 명의 로스팅 챔피언을 배출하고, 현재도 각종 로스팅 대회를 휩쓸고 있는 180 커피 로스터스가, 모두가 인정하는 탄탄한 실무 경험 을 바…" at bounding box center [472, 354] width 469 height 35
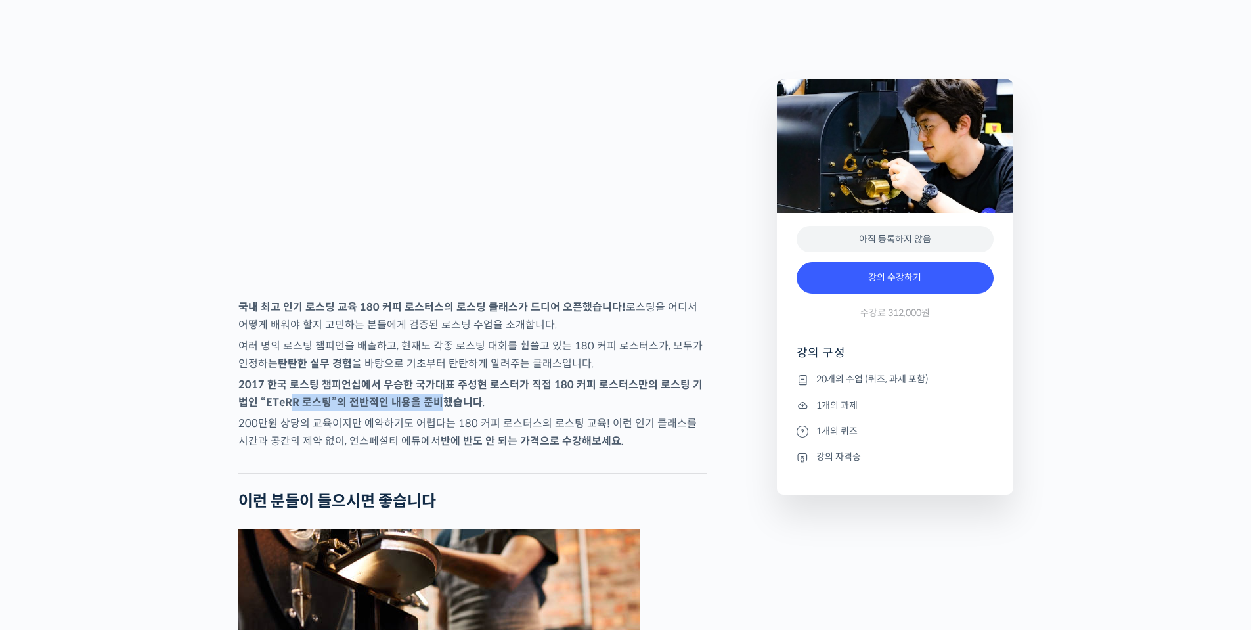
drag, startPoint x: 283, startPoint y: 441, endPoint x: 455, endPoint y: 464, distance: 173.6
click at [433, 411] on p "2017 한국 로스팅 챔피언십에서 우승한 국가대표 주성현 로스터가 직접 180 커피 로스터스만의 로스팅 기법인 “ETeRR 로스팅”의 전반적인…" at bounding box center [472, 393] width 469 height 35
drag, startPoint x: 455, startPoint y: 464, endPoint x: 466, endPoint y: 465, distance: 11.2
click at [458, 450] on p "200만원 상당의 교육이지만 예약하기도 어렵다는 180 커피 로스터스의 로스팅 교육! 이런 인기 클래스를 시간과 공간의 제약 없이, 언스페셜티…" at bounding box center [472, 432] width 469 height 35
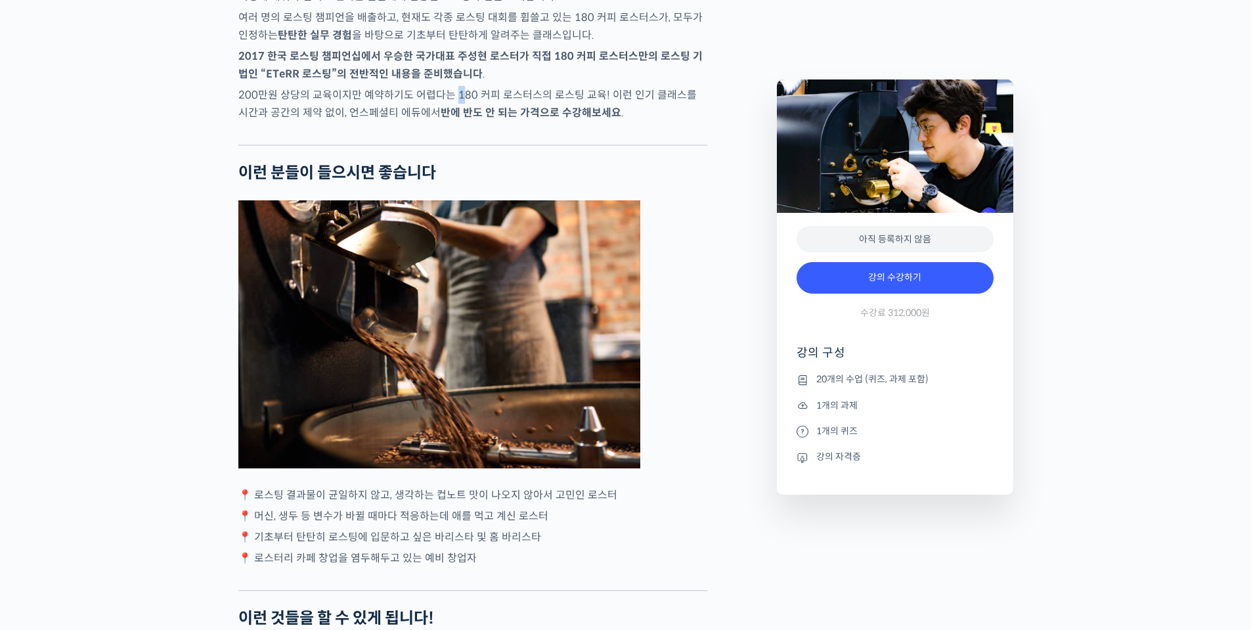
scroll to position [2365, 0]
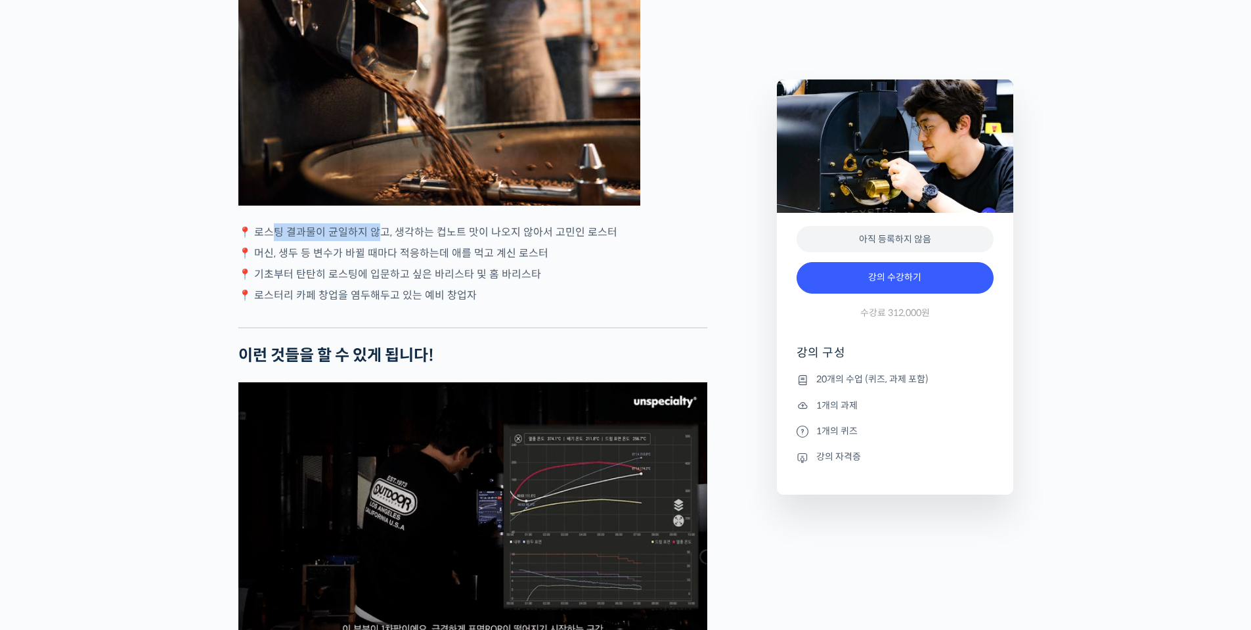
drag, startPoint x: 272, startPoint y: 277, endPoint x: 388, endPoint y: 280, distance: 115.7
click at [384, 241] on p "📍 로스팅 결과물이 균일하지 않고, 생각하는 컵노트 맛이 나오지 않아서 고민인 로스터" at bounding box center [472, 232] width 469 height 18
click at [388, 241] on p "📍 로스팅 결과물이 균일하지 않고, 생각하는 컵노트 맛이 나오지 않아서 고민인 로스터" at bounding box center [472, 232] width 469 height 18
drag, startPoint x: 273, startPoint y: 307, endPoint x: 436, endPoint y: 305, distance: 162.3
click at [424, 262] on p "📍 머신, 생두 등 변수가 바뀔 때마다 적응하는데 애를 먹고 계신 로스터" at bounding box center [472, 253] width 469 height 18
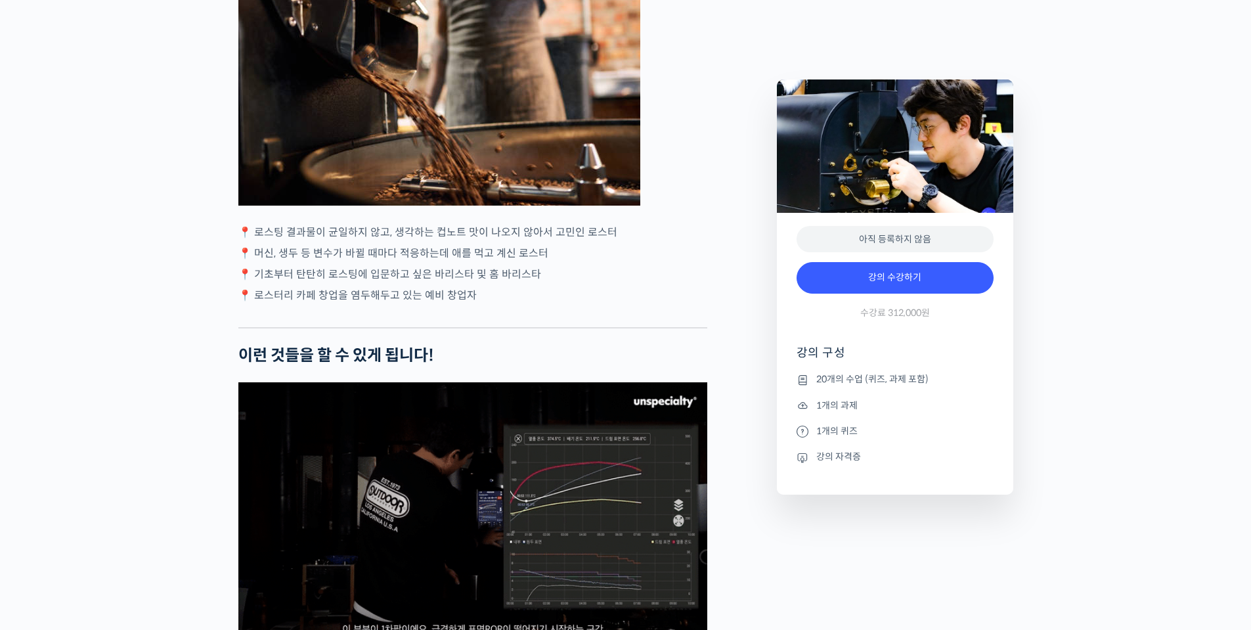
click at [437, 262] on p "📍 머신, 생두 등 변수가 바뀔 때마다 적응하는데 애를 먹고 계신 로스터" at bounding box center [472, 253] width 469 height 18
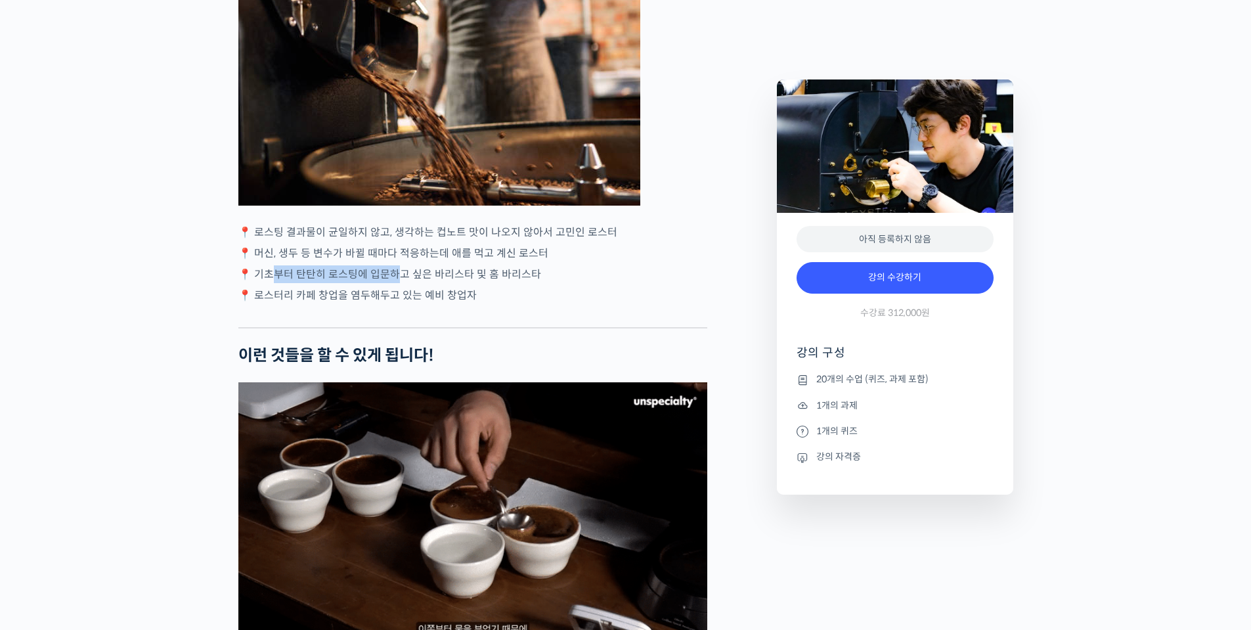
drag, startPoint x: 273, startPoint y: 325, endPoint x: 405, endPoint y: 319, distance: 132.2
click at [399, 283] on p "📍 기초부터 탄탄히 로스팅에 입문하고 싶은 바리스타 및 홈 바리스타" at bounding box center [472, 274] width 469 height 18
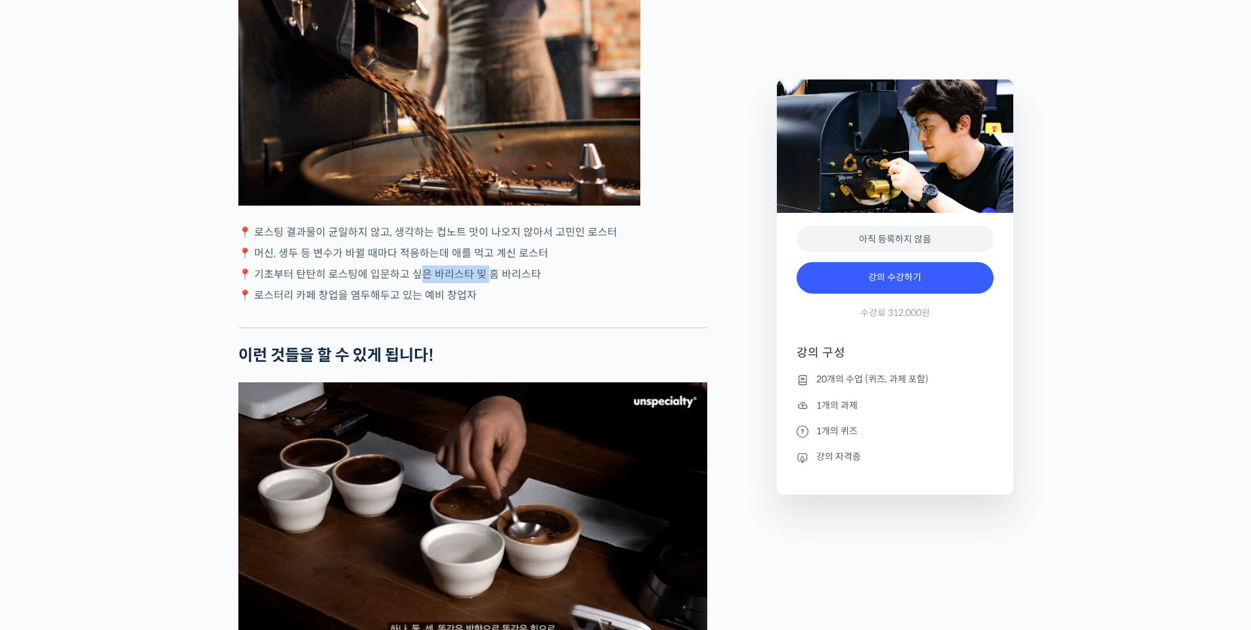
drag, startPoint x: 420, startPoint y: 317, endPoint x: 501, endPoint y: 328, distance: 82.3
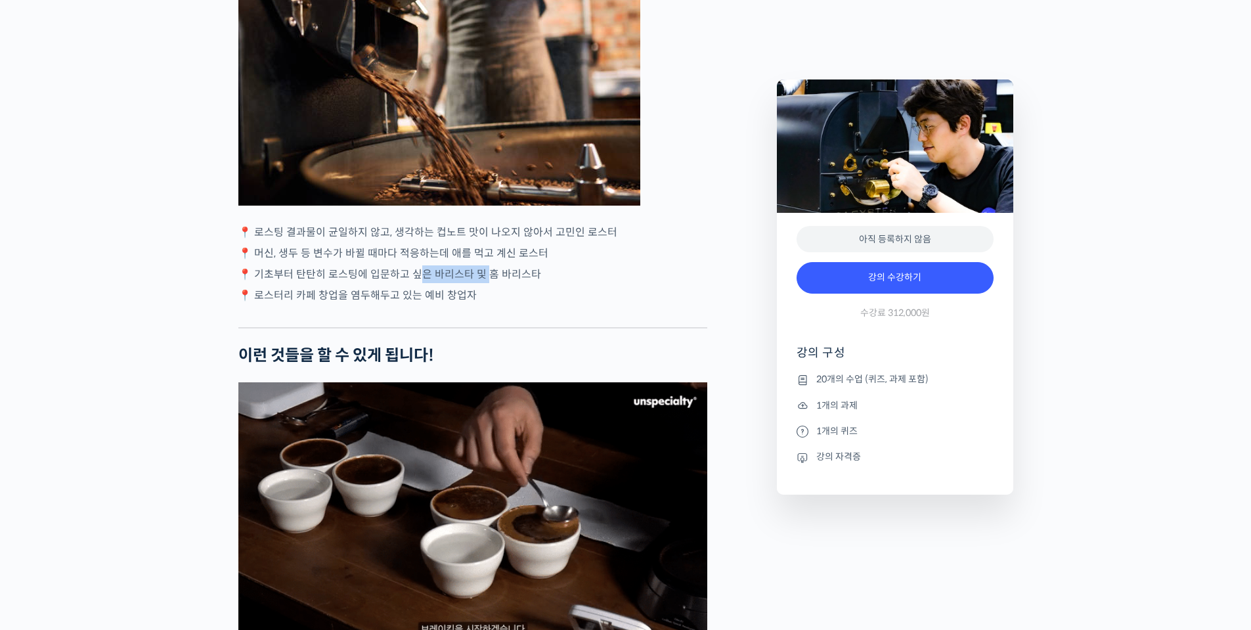
click at [491, 283] on p "📍 기초부터 탄탄히 로스팅에 입문하고 싶은 바리스타 및 홈 바리스타" at bounding box center [472, 274] width 469 height 18
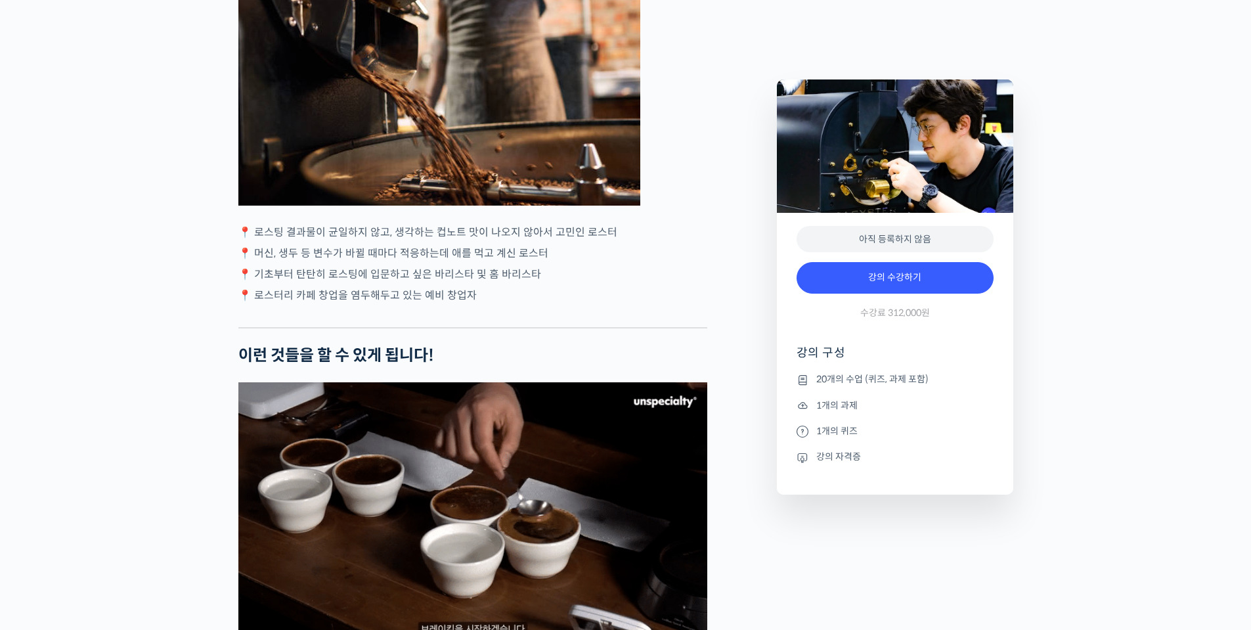
click at [501, 283] on p "📍 기초부터 탄탄히 로스팅에 입문하고 싶은 바리스타 및 홈 바리스타" at bounding box center [472, 274] width 469 height 18
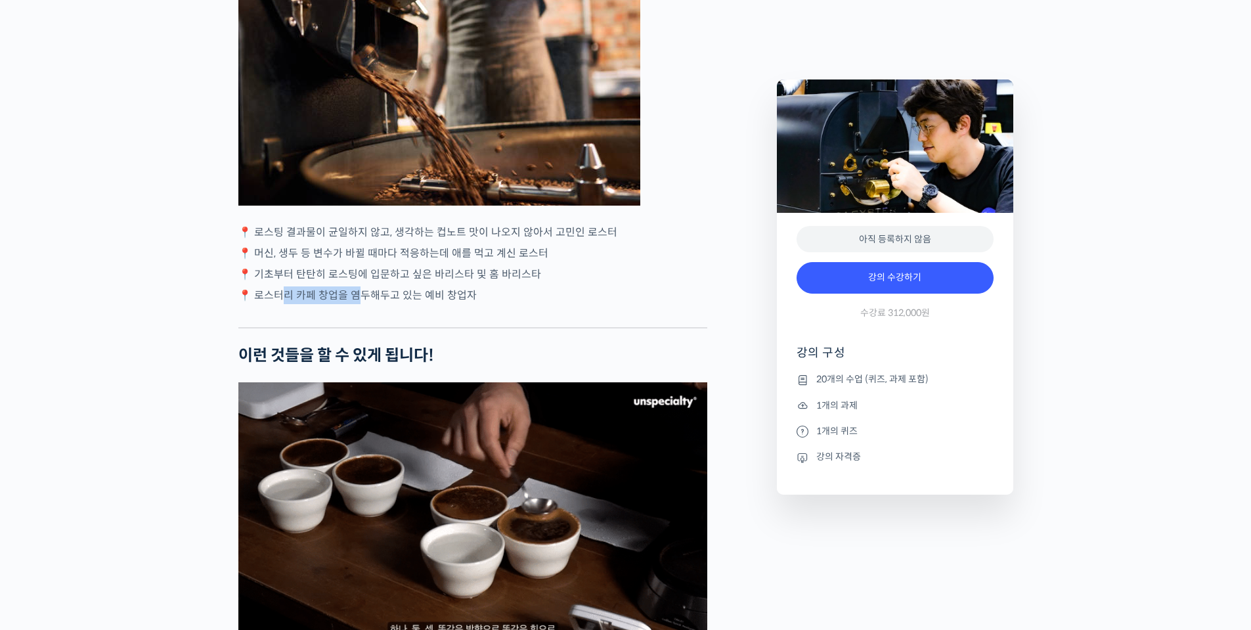
drag, startPoint x: 279, startPoint y: 346, endPoint x: 369, endPoint y: 338, distance: 90.3
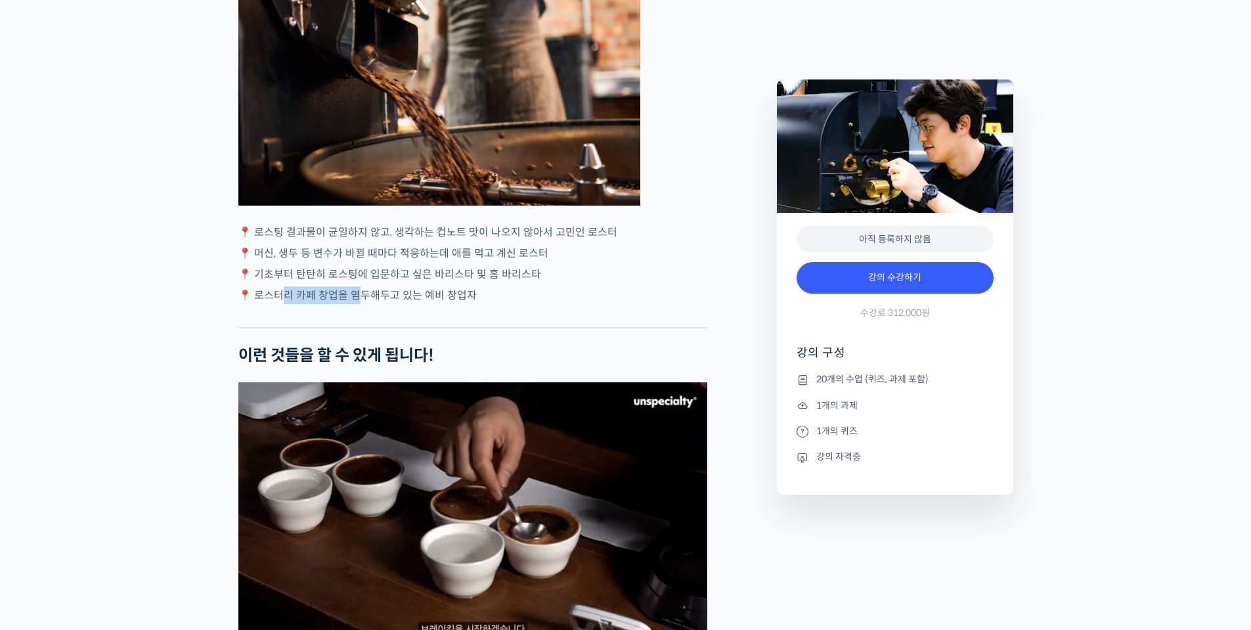
click at [355, 304] on p "📍 로스터리 카페 창업을 염두해두고 있는 예비 창업자" at bounding box center [472, 295] width 469 height 18
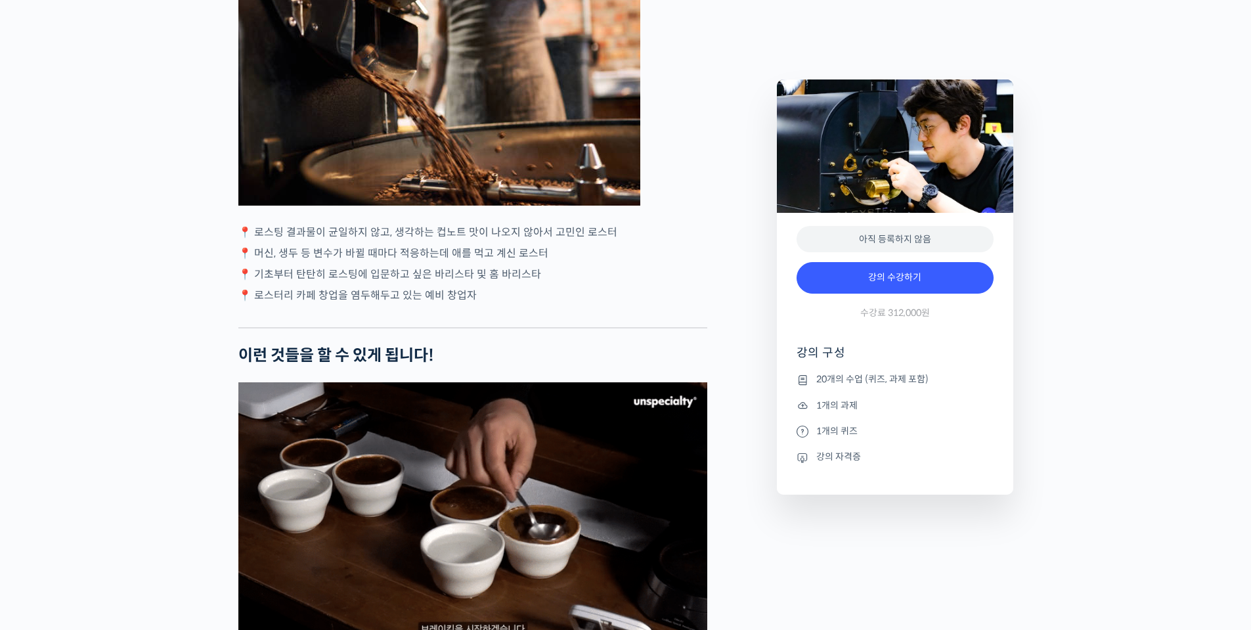
click at [380, 304] on p "📍 로스터리 카페 창업을 염두해두고 있는 예비 창업자" at bounding box center [472, 295] width 469 height 18
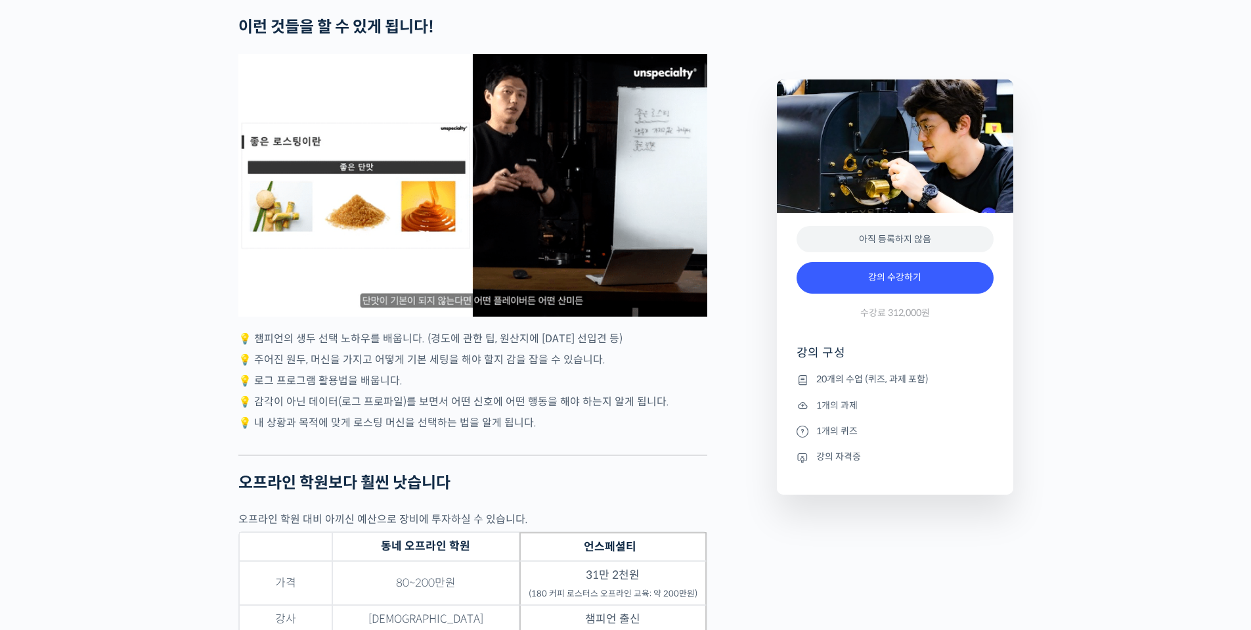
scroll to position [3022, 0]
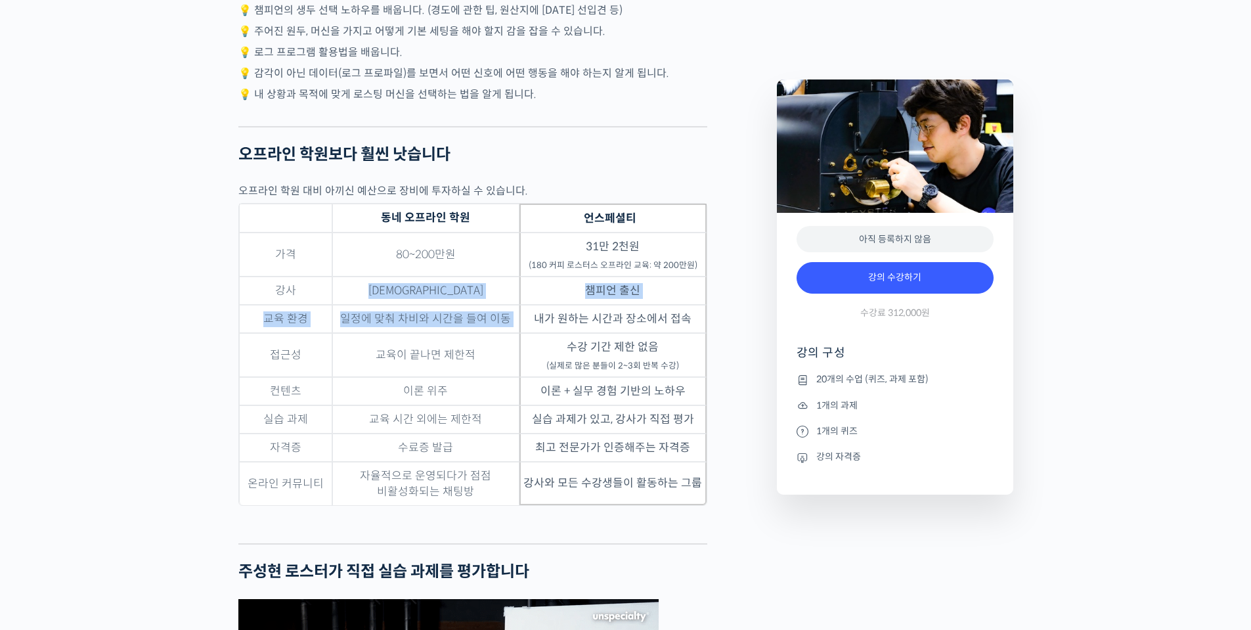
drag, startPoint x: 380, startPoint y: 339, endPoint x: 565, endPoint y: 379, distance: 189.5
click at [542, 368] on tbody "가격 80~200만원 31만 2천원 (180 커피 로스터스 오프라인 교육: 약 200만원) 강사 복불복 챔피언 출신 교육 환경 일정에 맞춰 차…" at bounding box center [473, 369] width 468 height 273
click at [567, 333] on td "내가 원하는 시간과 장소에서 접속" at bounding box center [613, 319] width 187 height 28
drag, startPoint x: 579, startPoint y: 332, endPoint x: 690, endPoint y: 336, distance: 111.1
click at [690, 305] on td "챔피언 출신" at bounding box center [613, 291] width 187 height 28
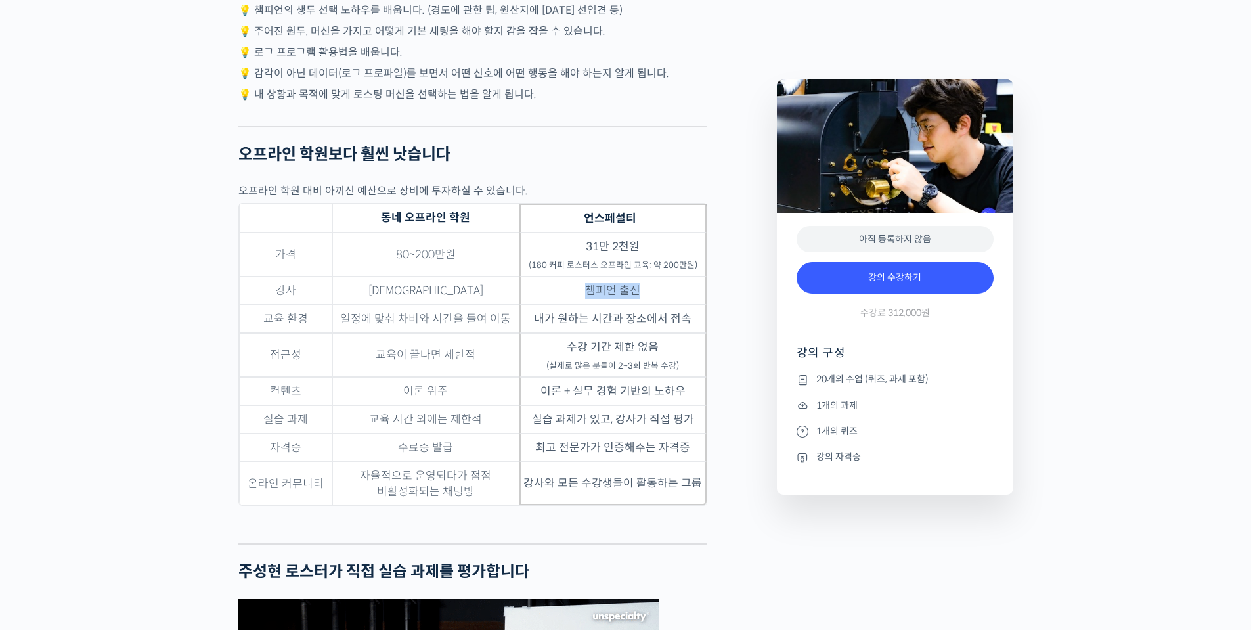
click at [690, 305] on td "챔피언 출신" at bounding box center [613, 291] width 187 height 28
drag, startPoint x: 564, startPoint y: 372, endPoint x: 637, endPoint y: 373, distance: 72.9
click at [635, 333] on td "내가 원하는 시간과 장소에서 접속" at bounding box center [613, 319] width 187 height 28
click at [637, 333] on td "내가 원하는 시간과 장소에서 접속" at bounding box center [613, 319] width 187 height 28
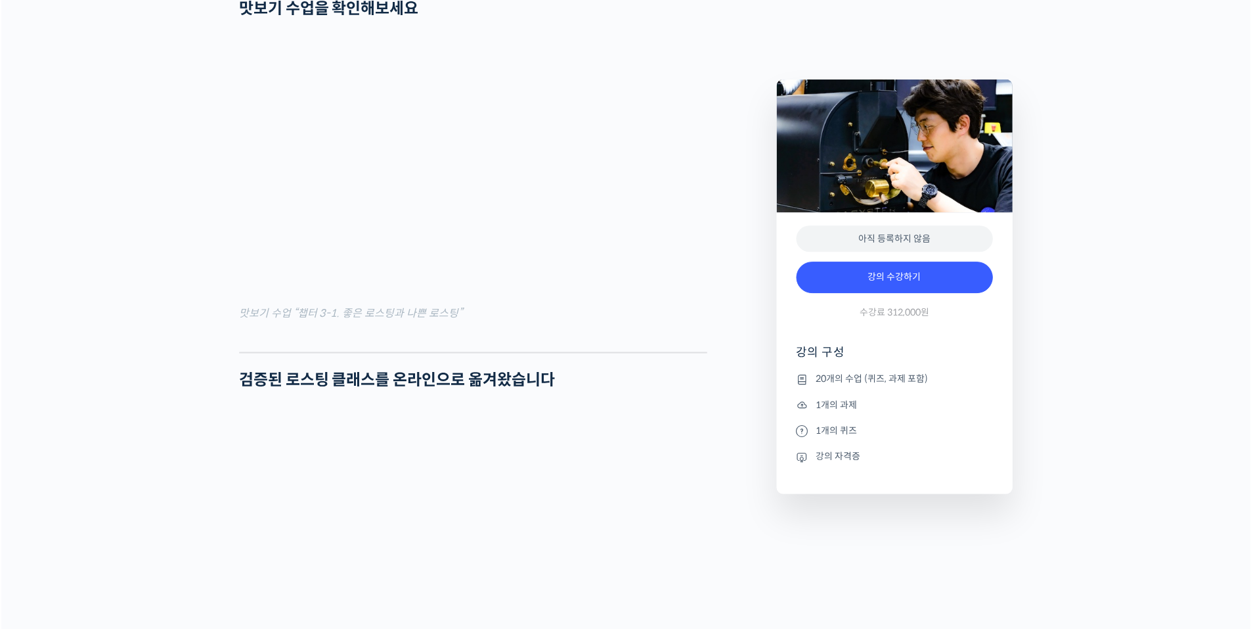
scroll to position [985, 0]
